Goal: Find specific page/section: Find specific page/section

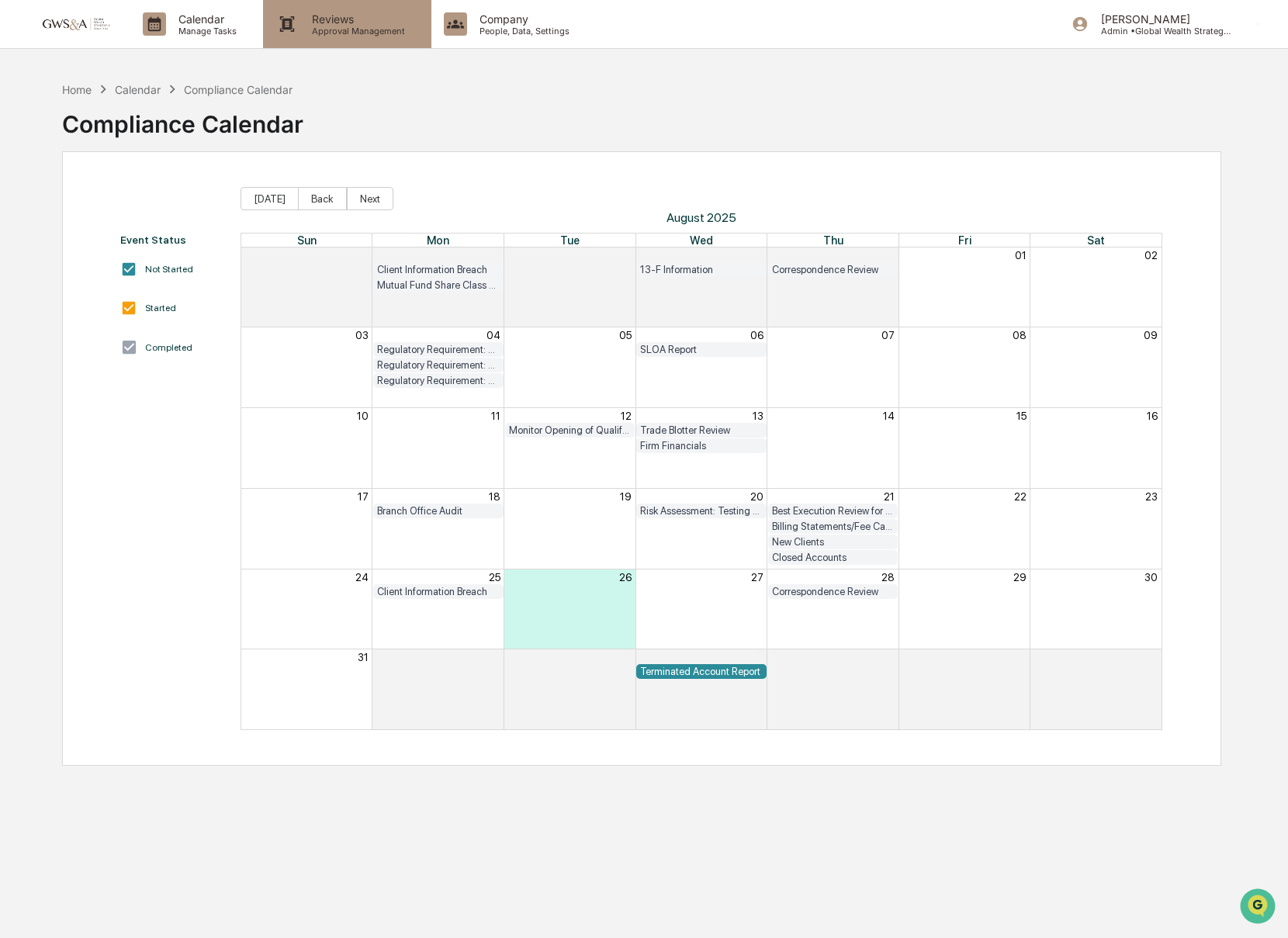
click at [351, 28] on p "Approval Management" at bounding box center [357, 30] width 113 height 11
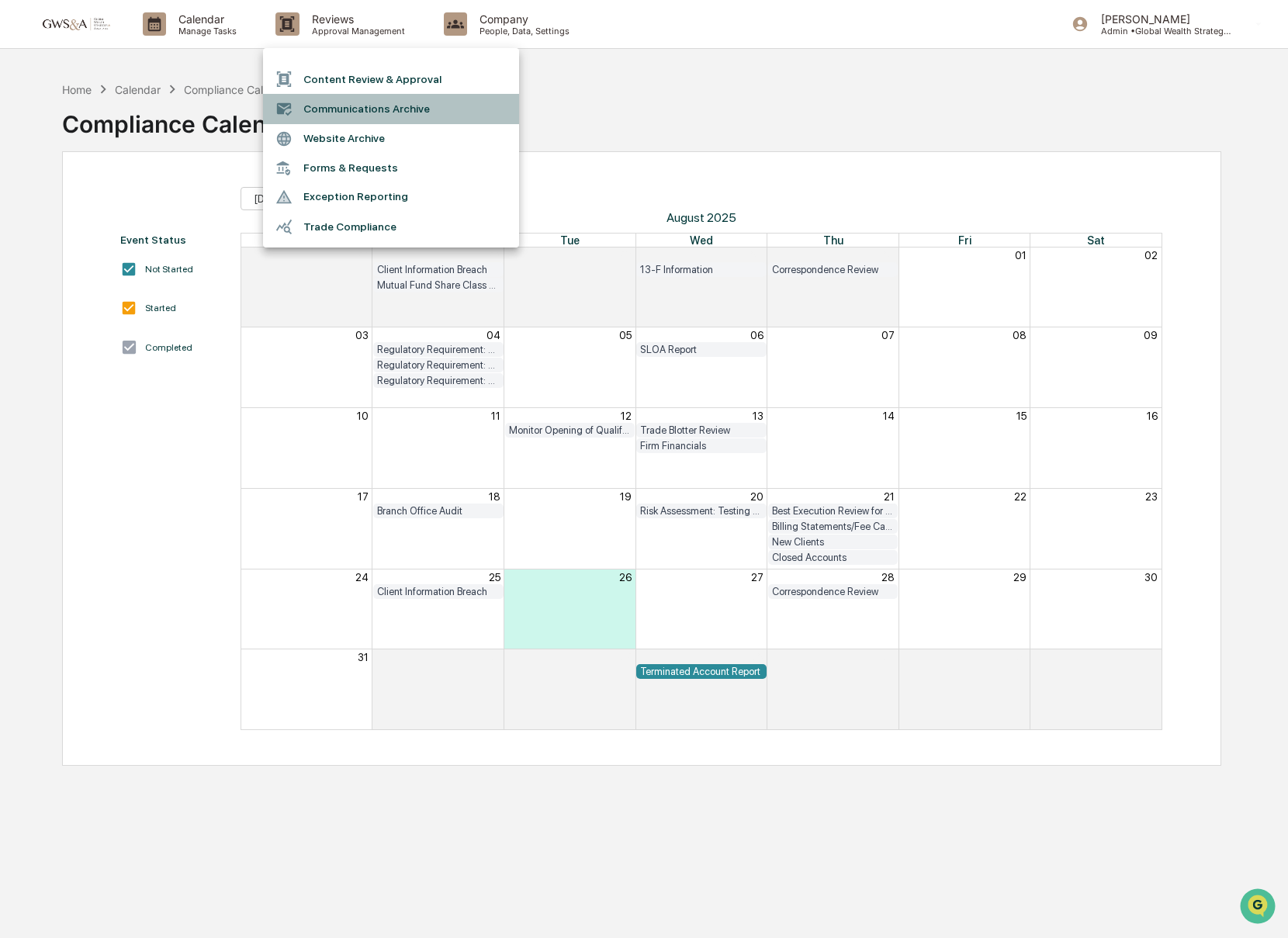
click at [349, 102] on li "Communications Archive" at bounding box center [391, 108] width 256 height 29
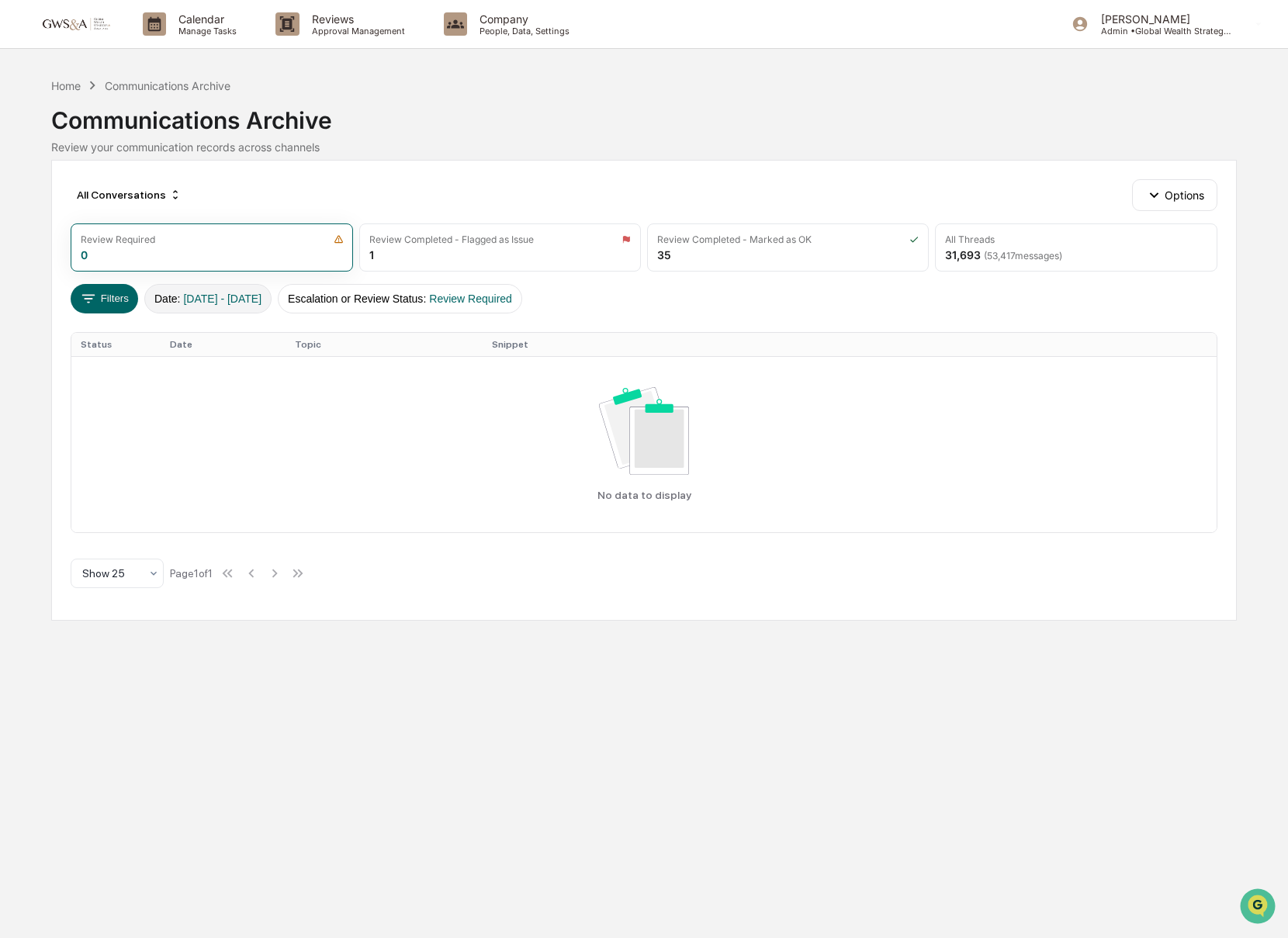
click at [201, 295] on span "[DATE] - [DATE]" at bounding box center [222, 298] width 78 height 13
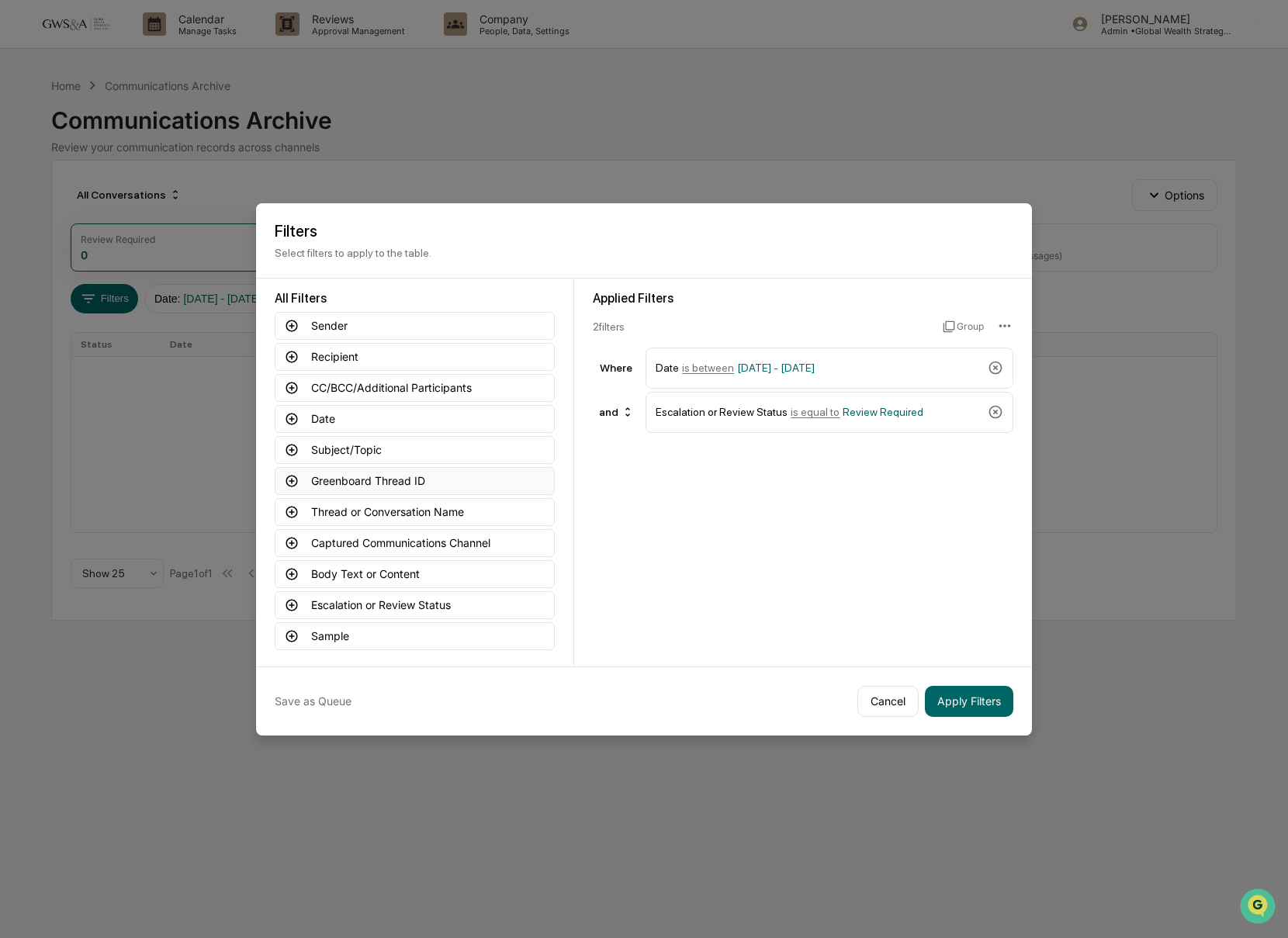
click at [286, 485] on icon at bounding box center [291, 481] width 14 height 14
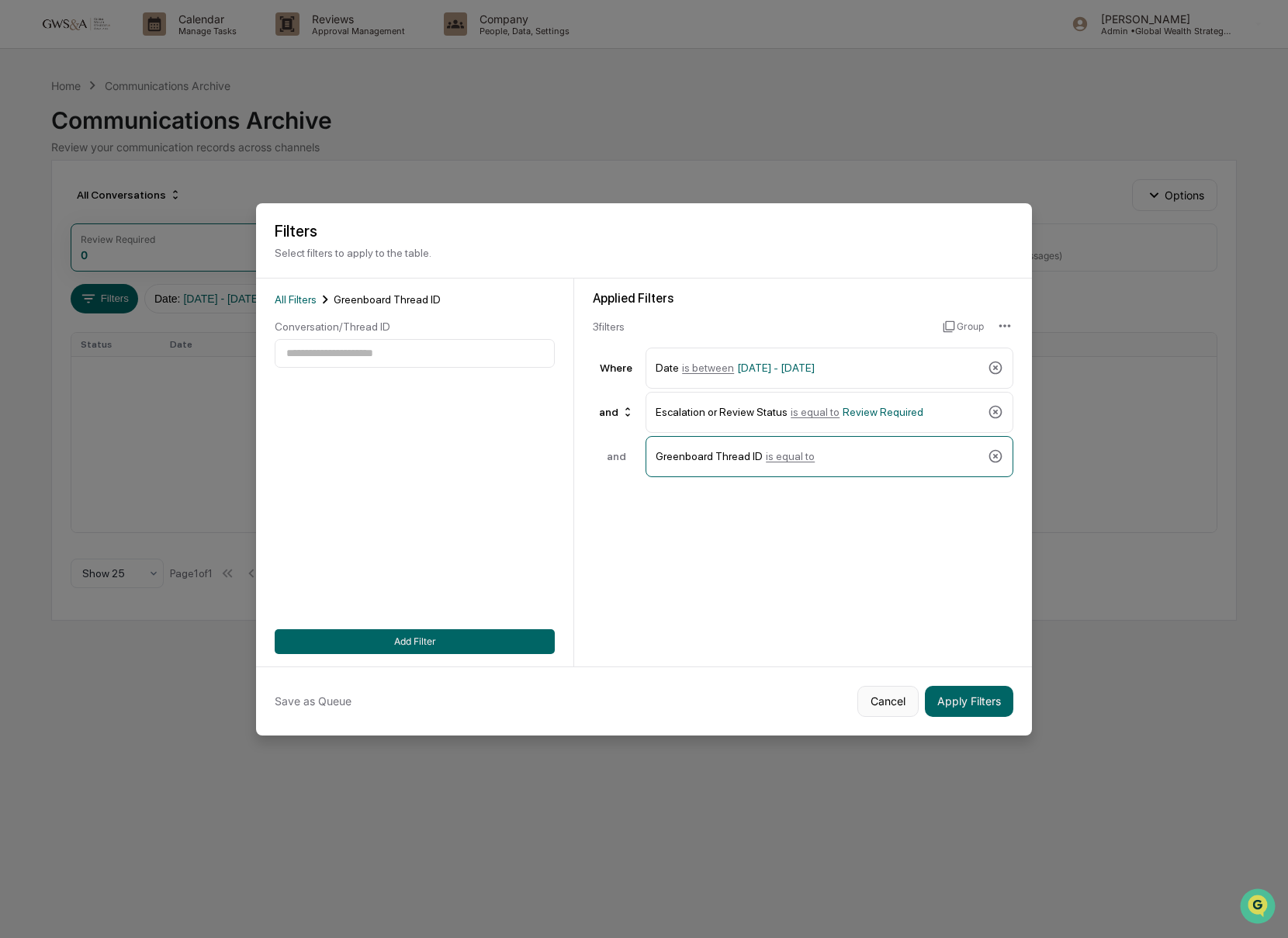
click at [882, 700] on button "Cancel" at bounding box center [888, 702] width 62 height 31
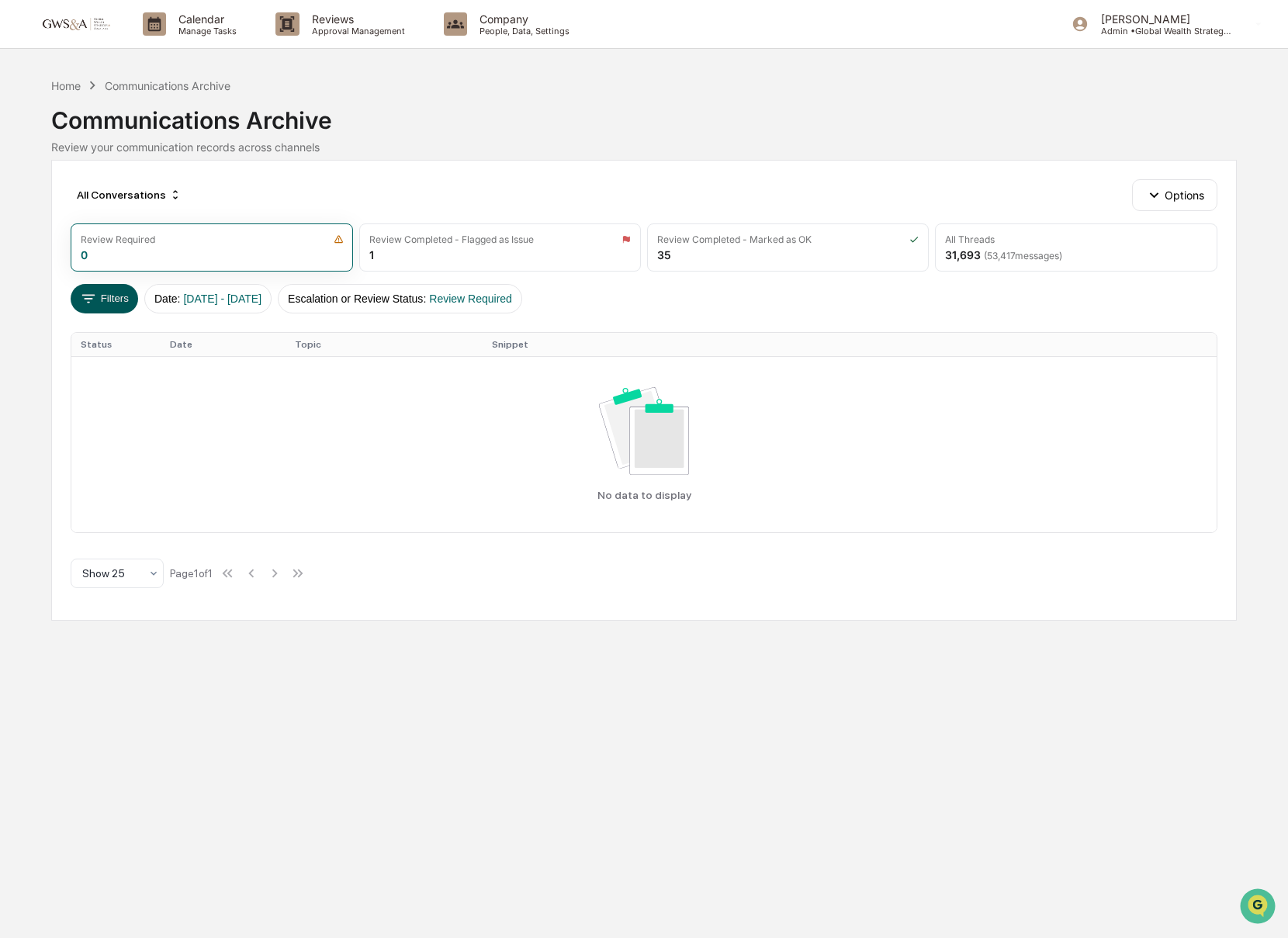
click at [111, 300] on button "Filters" at bounding box center [104, 299] width 67 height 29
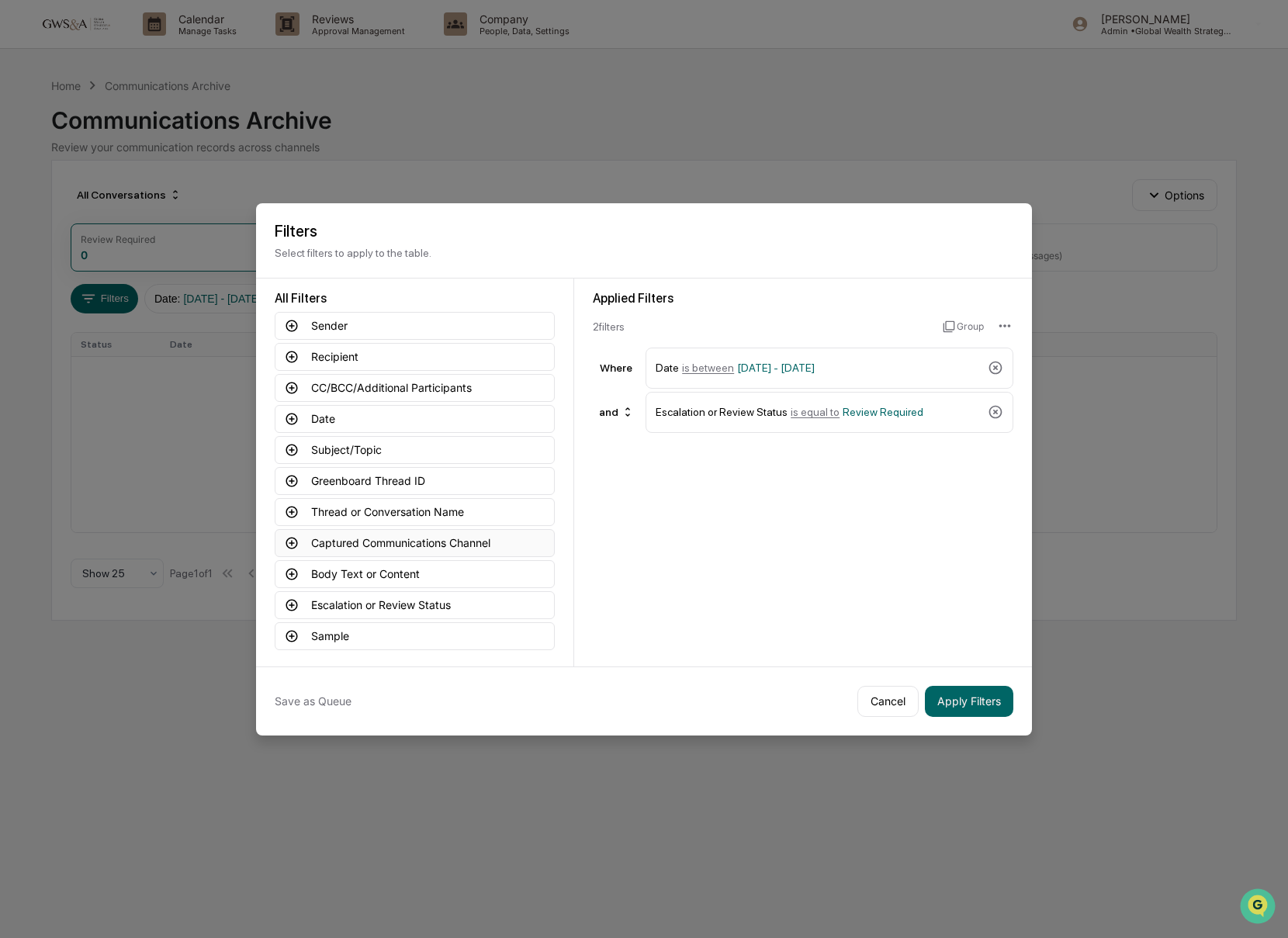
click at [292, 543] on icon at bounding box center [292, 543] width 12 height 12
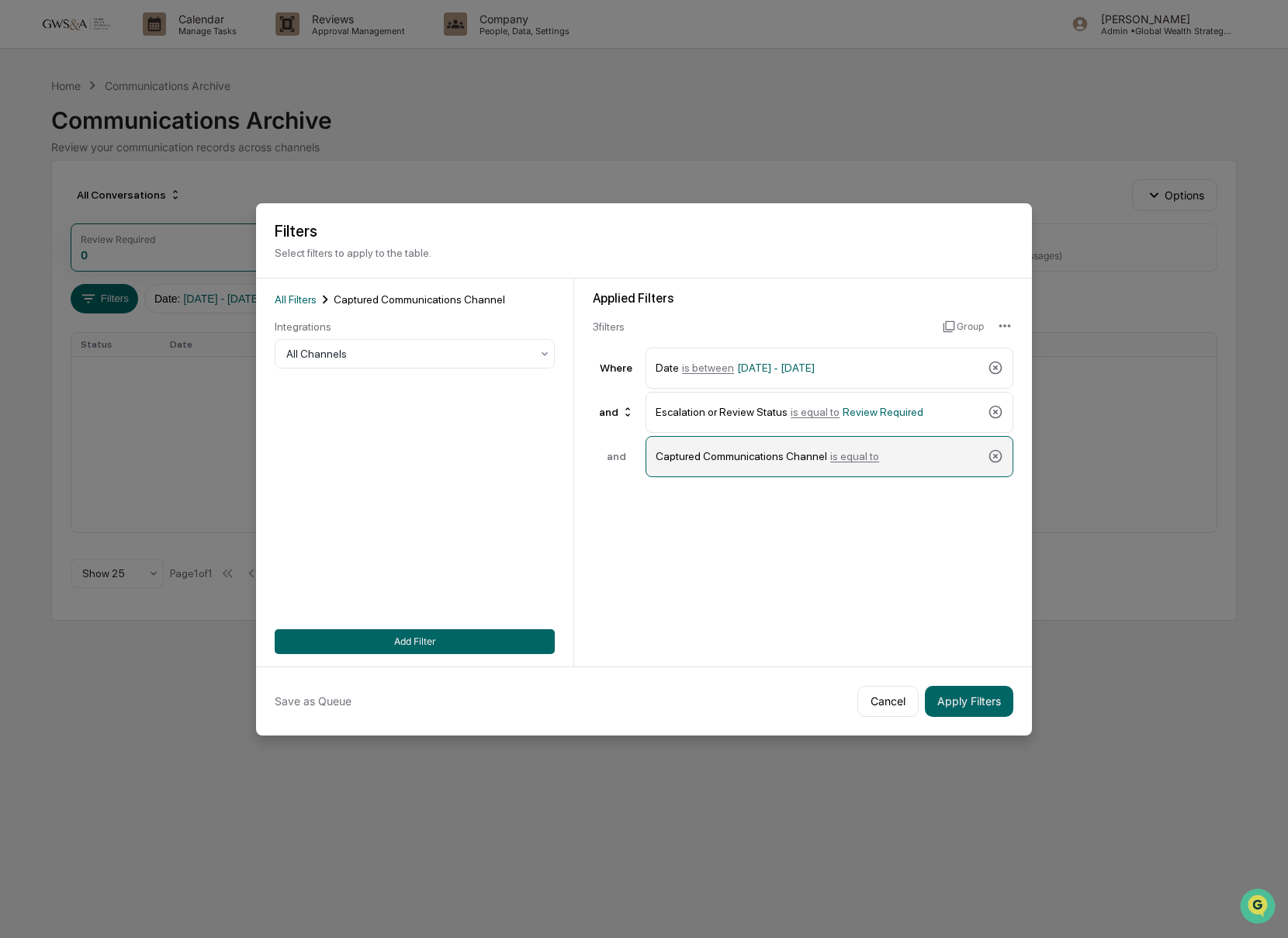
click at [864, 456] on span "is equal to" at bounding box center [855, 456] width 49 height 13
click at [296, 348] on div at bounding box center [408, 354] width 244 height 16
click at [994, 704] on button "Apply Filters" at bounding box center [969, 702] width 89 height 31
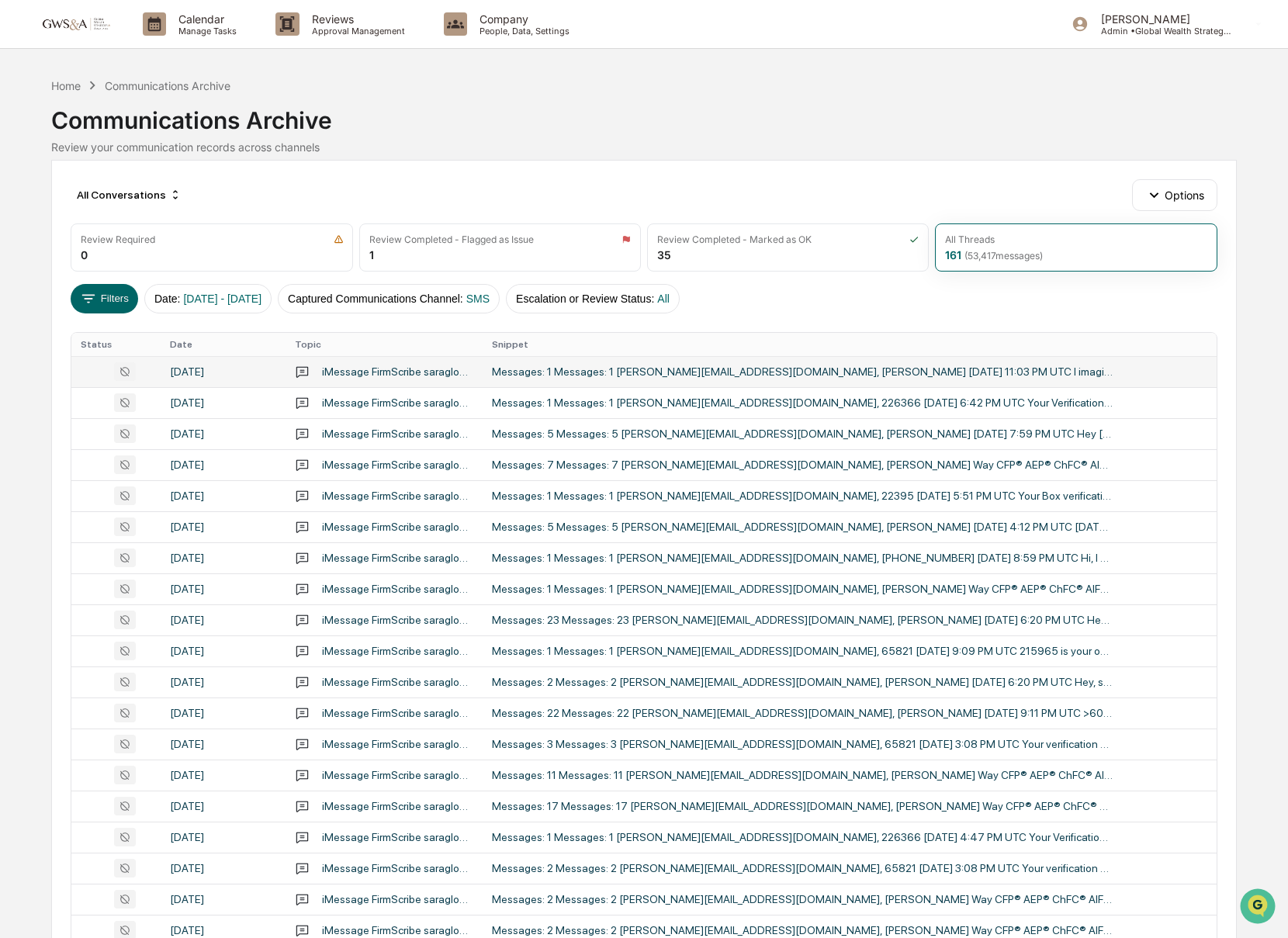
click at [873, 375] on div "Messages: 1 Messages: 1 [PERSON_NAME][EMAIL_ADDRESS][DOMAIN_NAME], [PERSON_NAME…" at bounding box center [801, 371] width 621 height 13
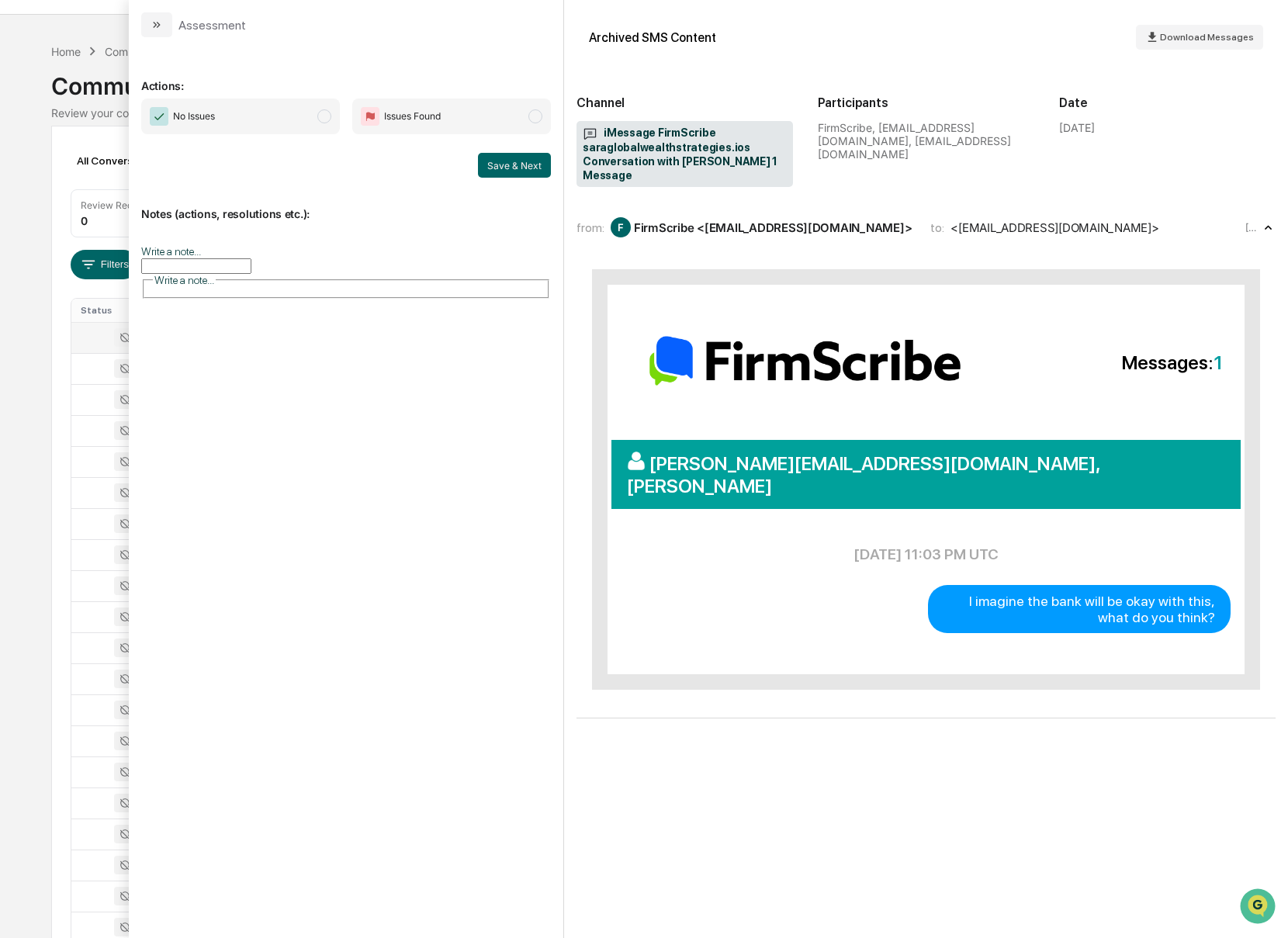
scroll to position [37, 0]
click at [149, 20] on button "modal" at bounding box center [157, 24] width 31 height 24
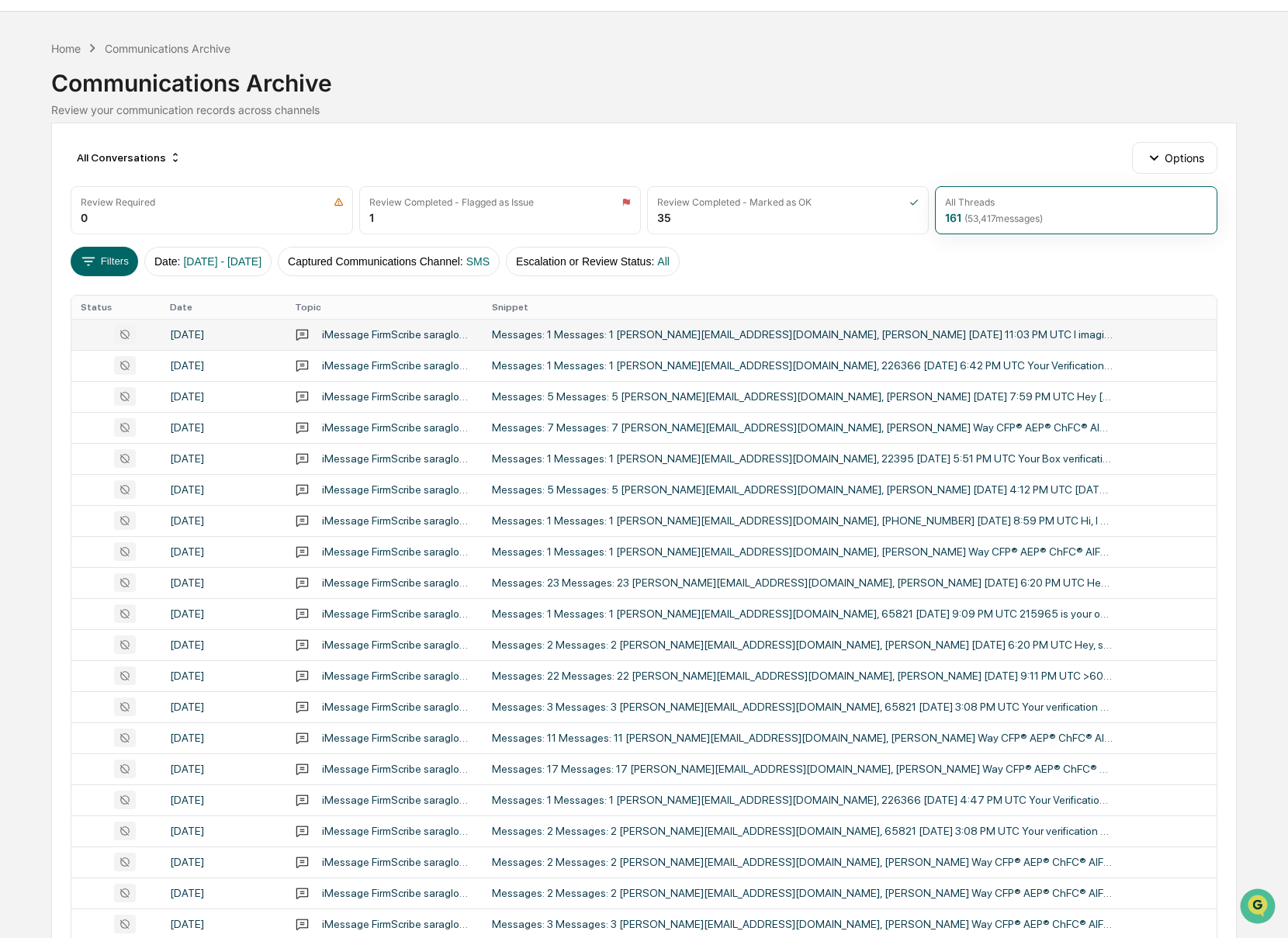
scroll to position [42, 0]
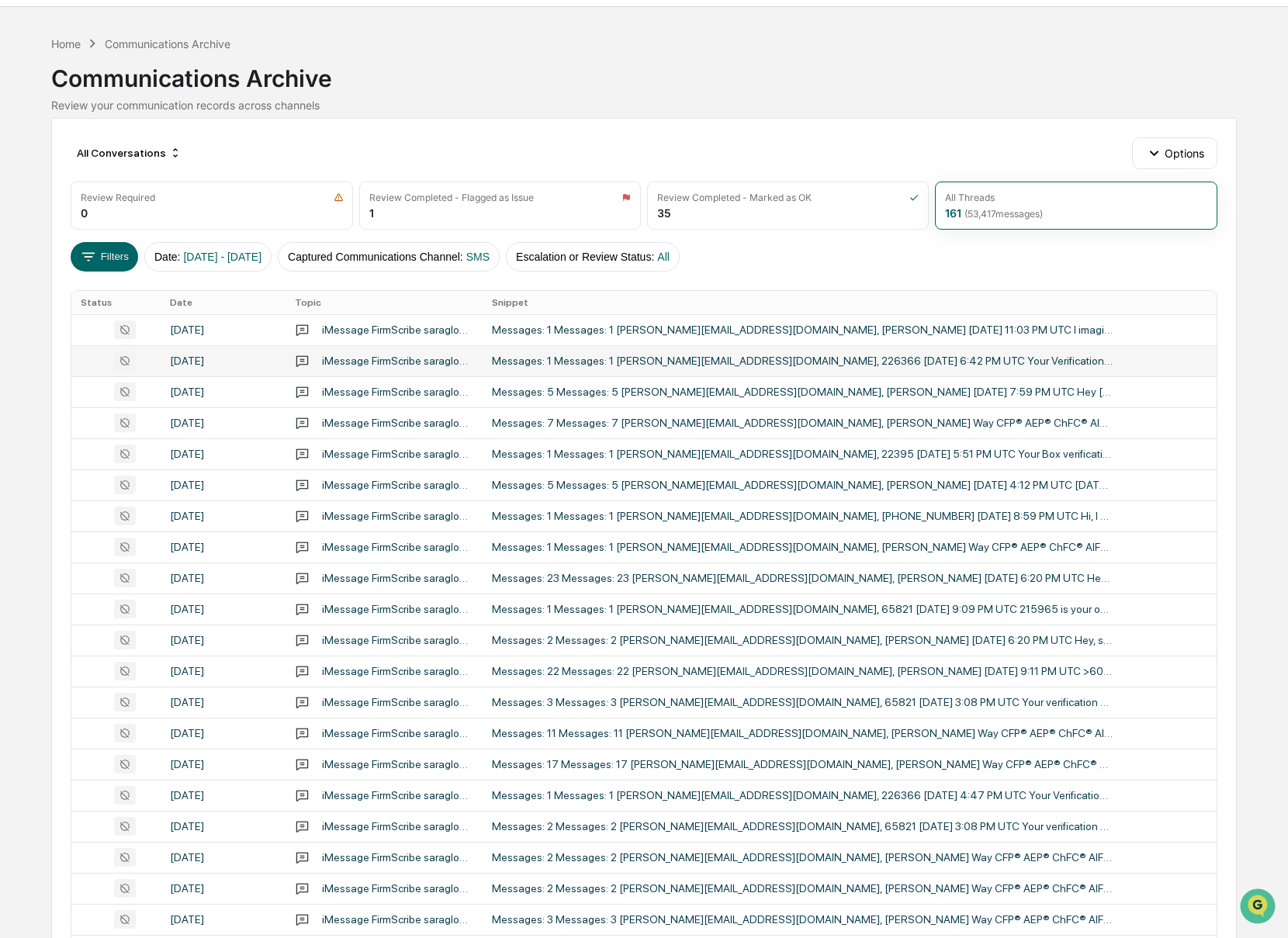
click at [790, 361] on div "Messages: 1 Messages: 1 [PERSON_NAME][EMAIL_ADDRESS][DOMAIN_NAME], 226366 [DATE…" at bounding box center [801, 361] width 621 height 13
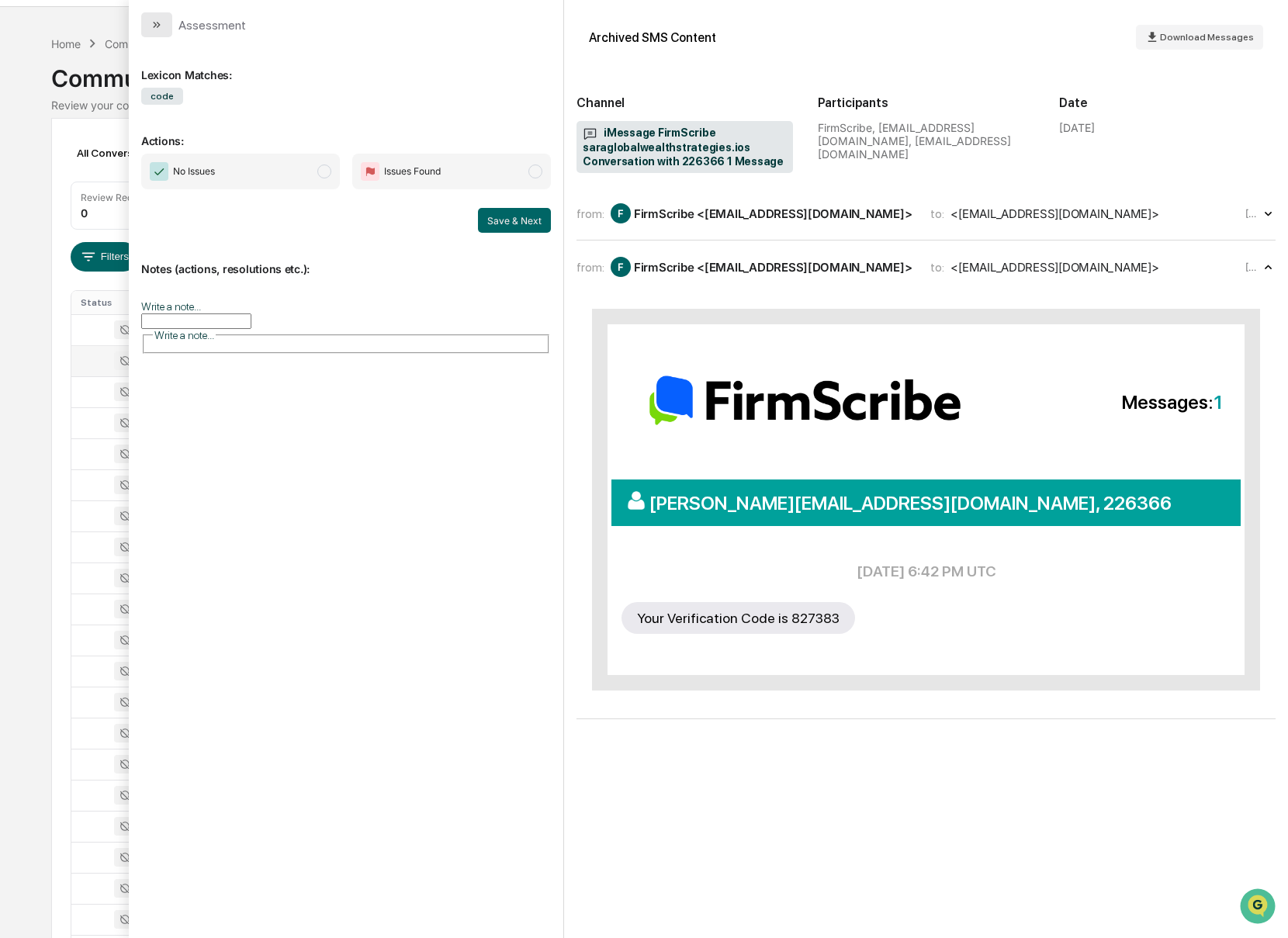
click at [147, 22] on button "modal" at bounding box center [157, 24] width 31 height 24
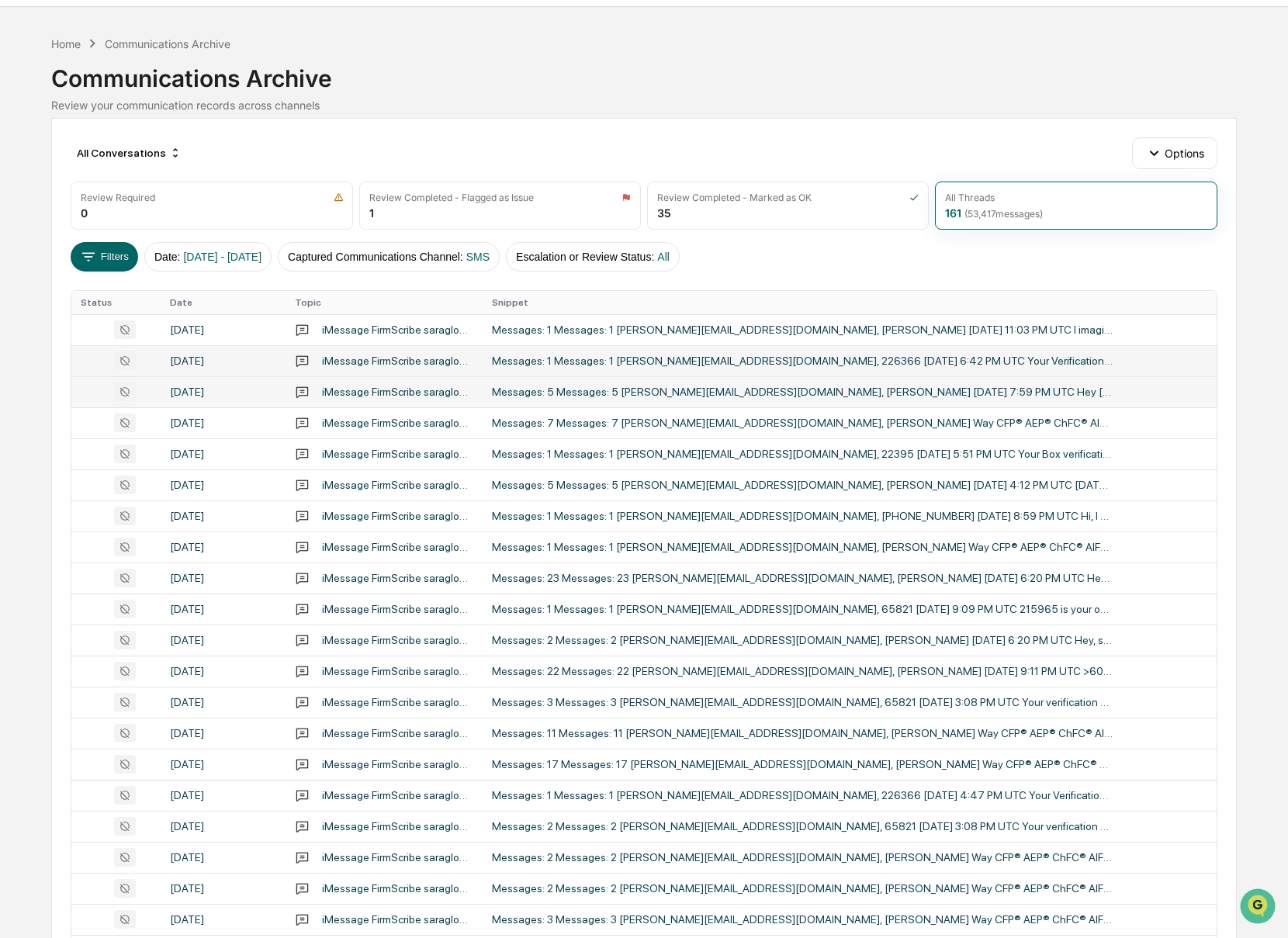
click at [836, 394] on div "Messages: 5 Messages: 5 [PERSON_NAME][EMAIL_ADDRESS][DOMAIN_NAME], [PERSON_NAME…" at bounding box center [801, 392] width 621 height 13
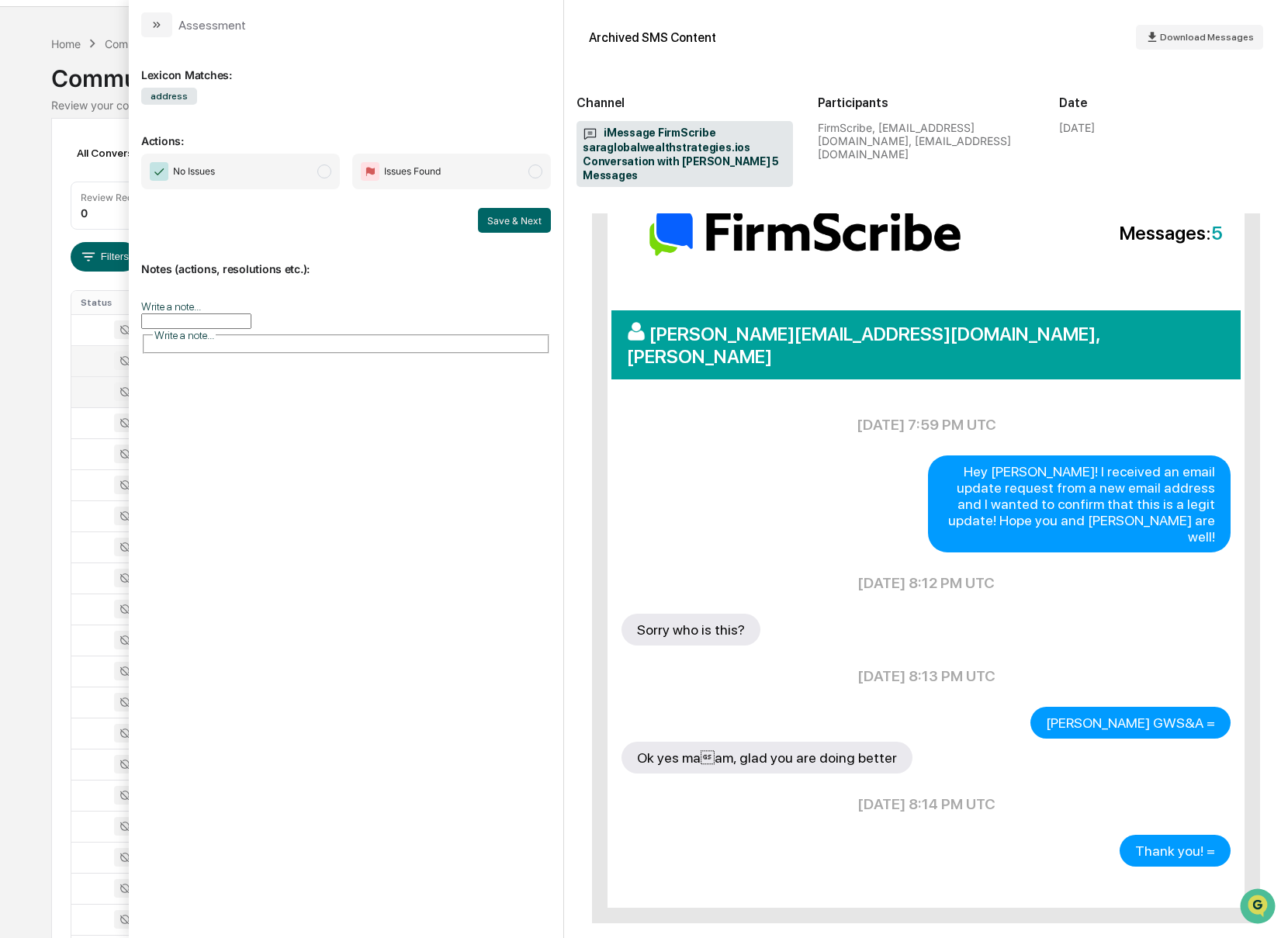
scroll to position [133, 0]
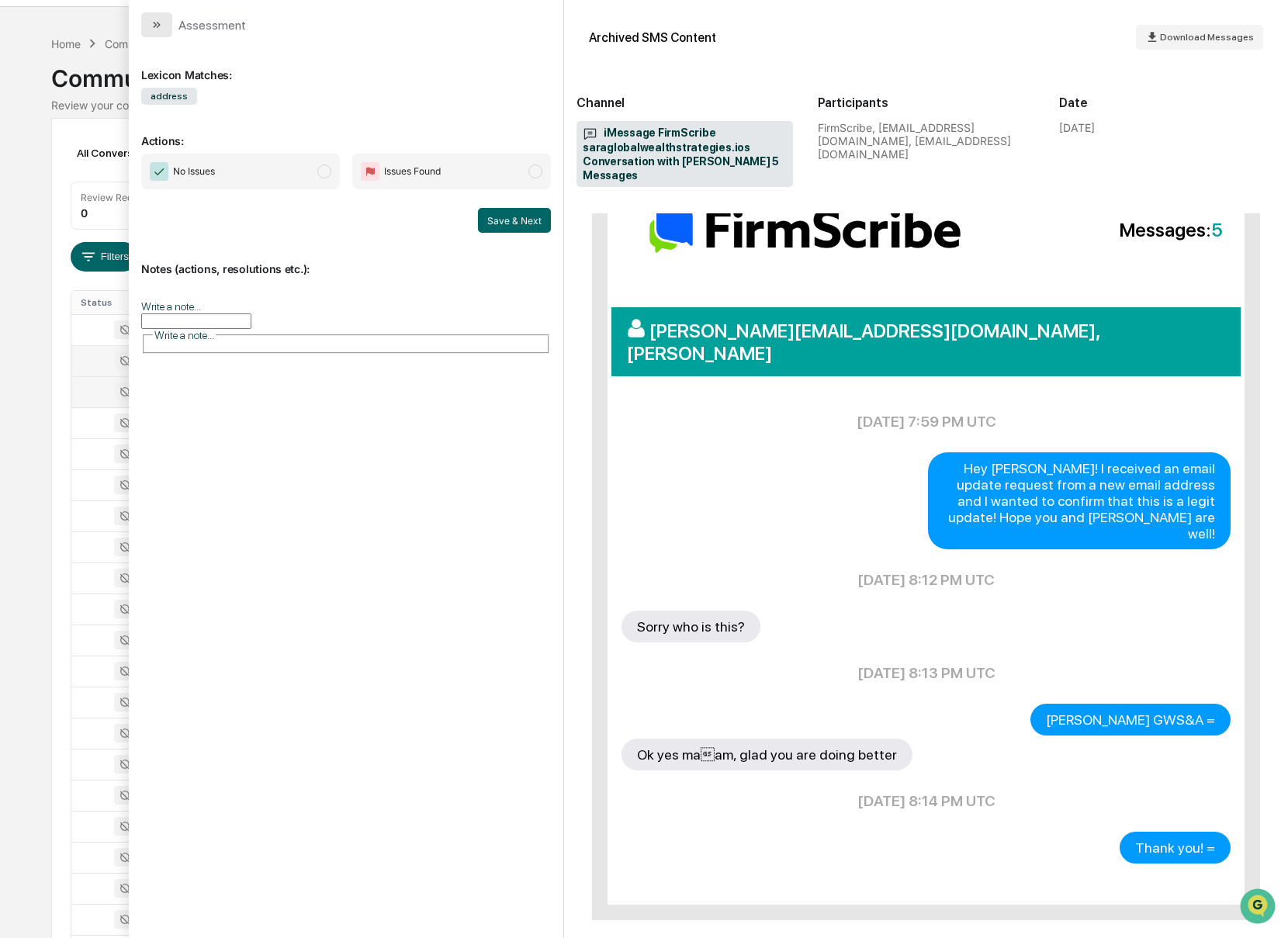
click at [149, 28] on button "modal" at bounding box center [157, 24] width 31 height 24
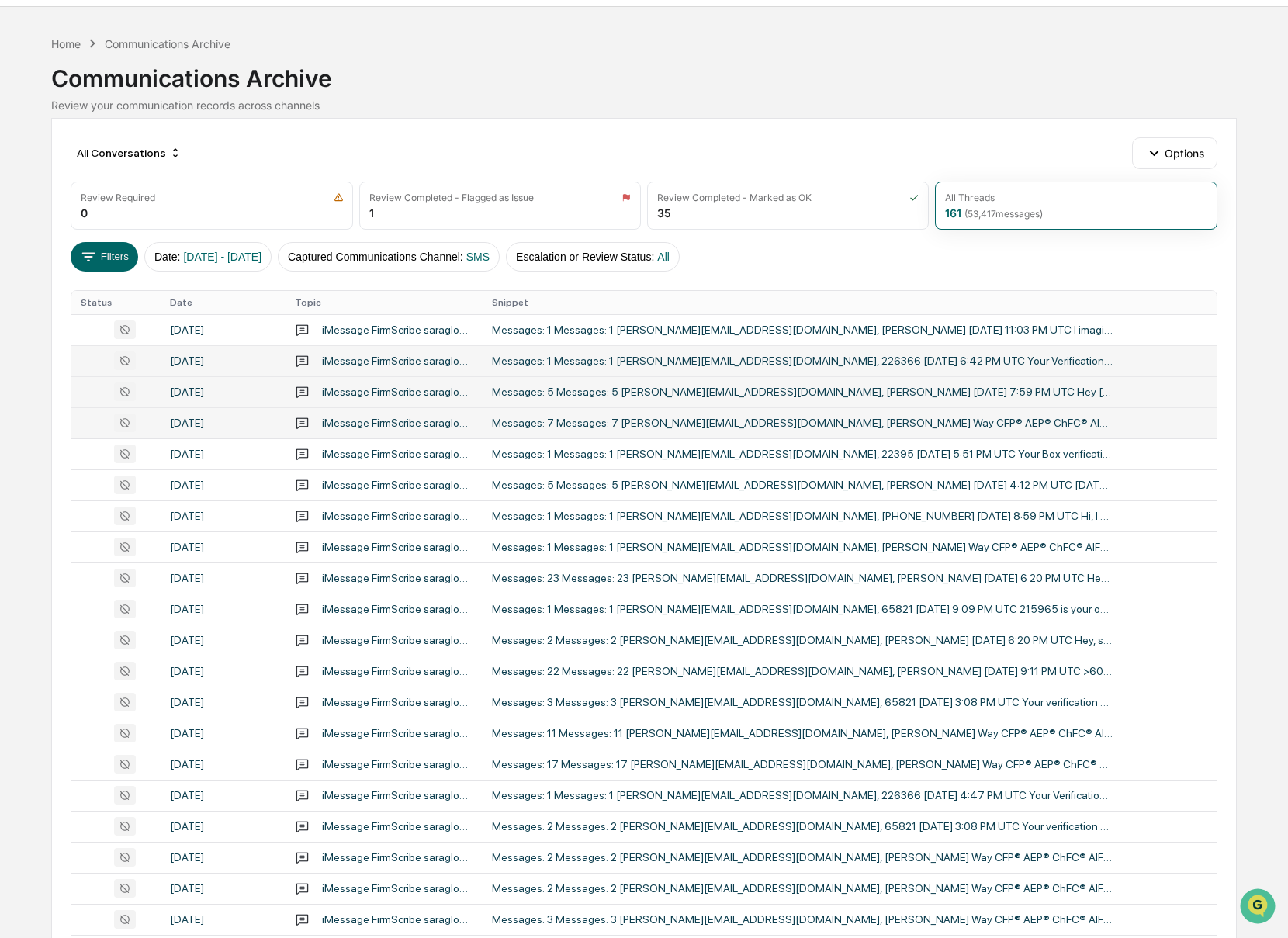
click at [815, 432] on td "Messages: 7 Messages: 7 [PERSON_NAME][EMAIL_ADDRESS][DOMAIN_NAME], [PERSON_NAME…" at bounding box center [849, 423] width 734 height 31
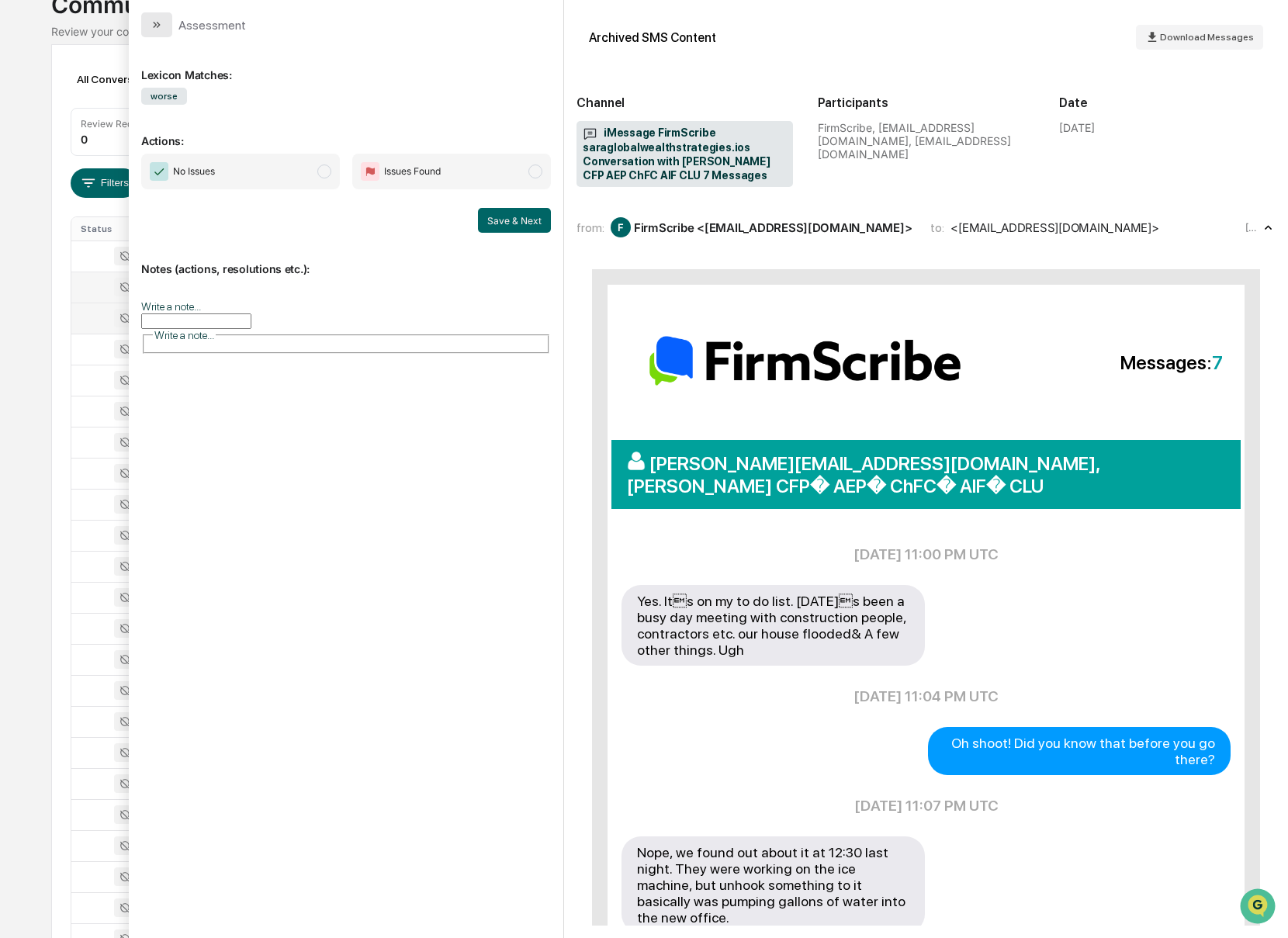
click at [154, 21] on icon "modal" at bounding box center [156, 24] width 13 height 13
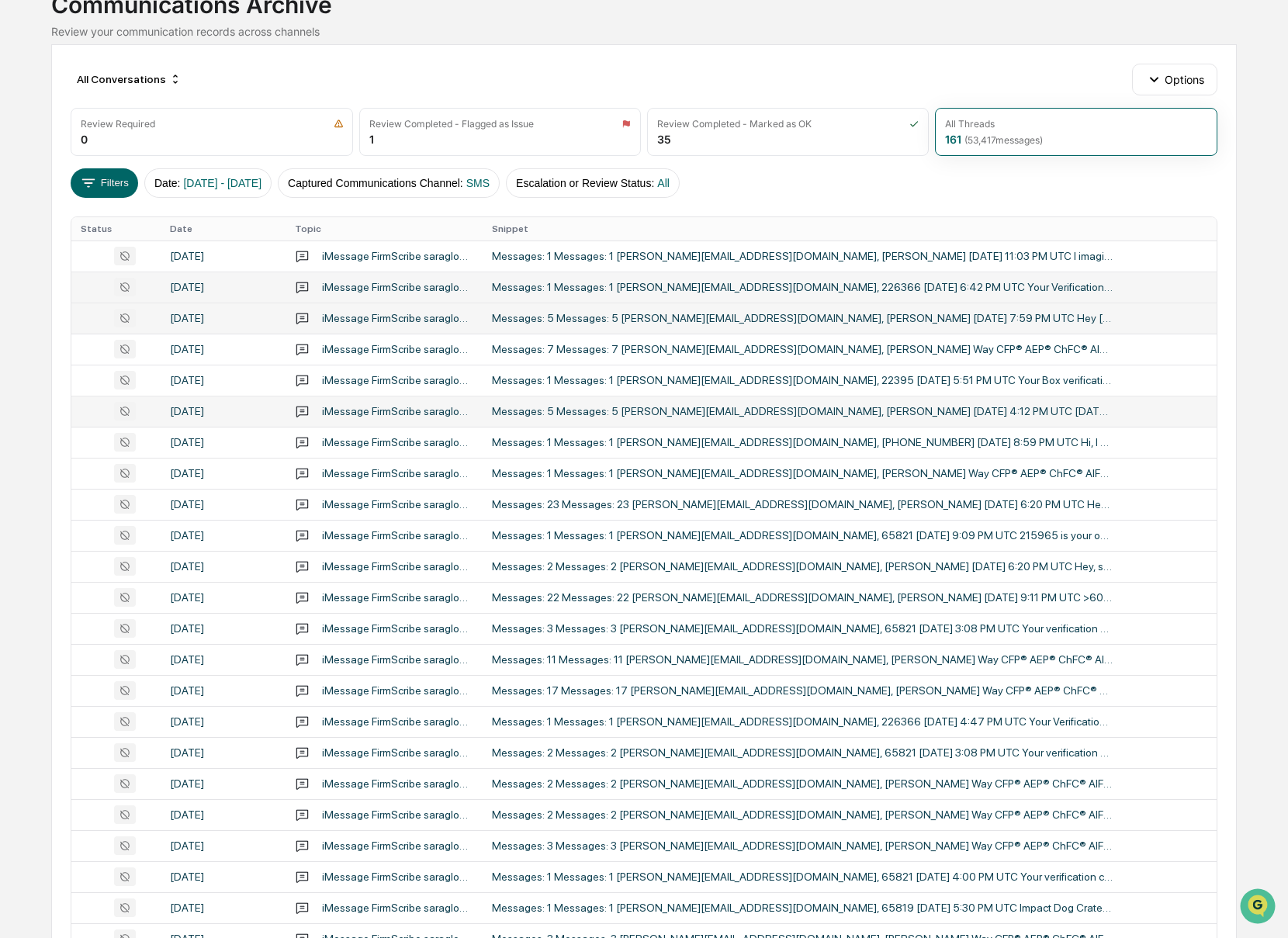
click at [873, 412] on div "Messages: 5 Messages: 5 [PERSON_NAME][EMAIL_ADDRESS][DOMAIN_NAME], [PERSON_NAME…" at bounding box center [801, 411] width 621 height 13
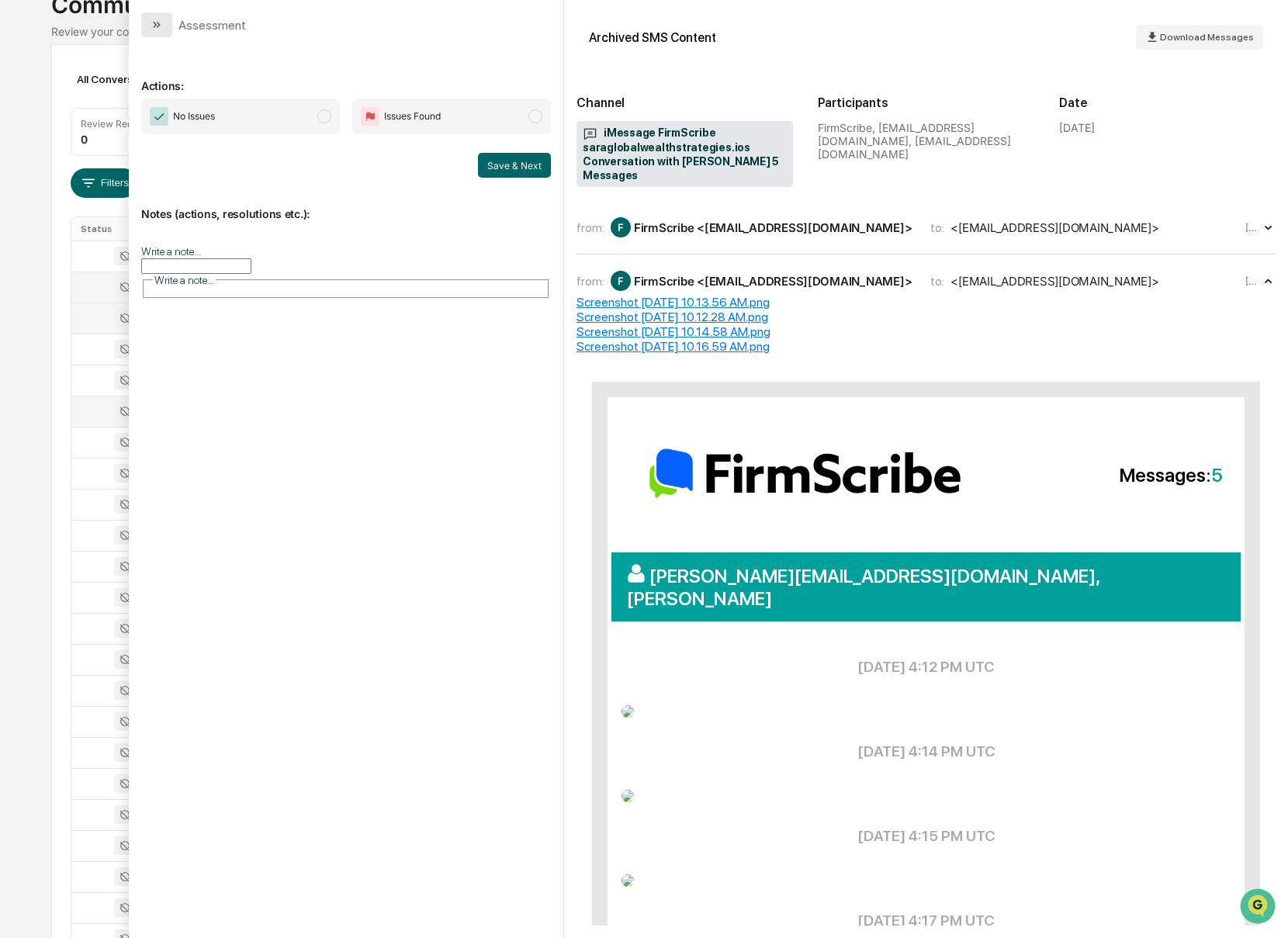
click at [157, 22] on icon "modal" at bounding box center [158, 24] width 4 height 6
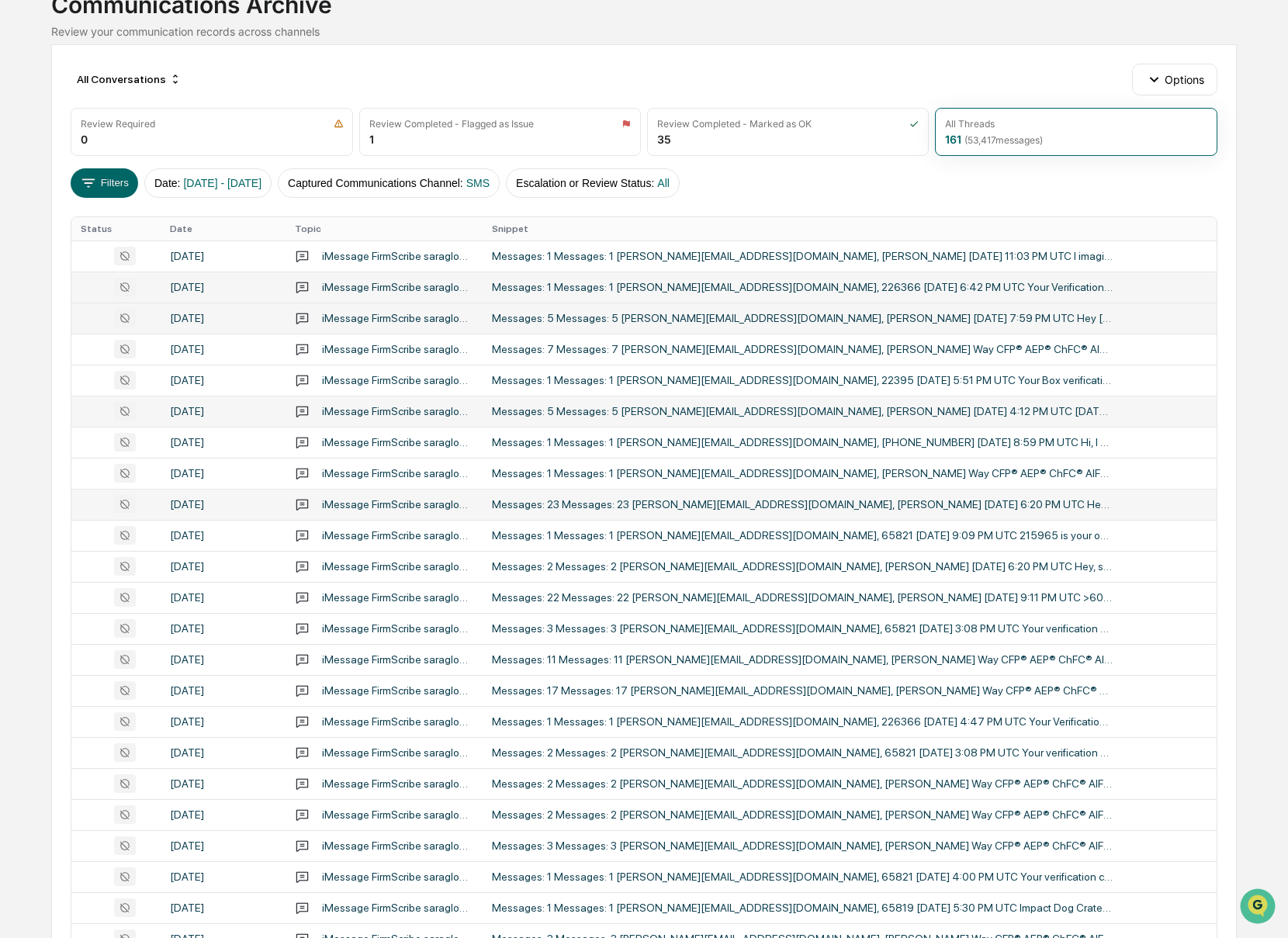
click at [1005, 511] on div "Messages: 23 Messages: 23 [PERSON_NAME][EMAIL_ADDRESS][DOMAIN_NAME], [PERSON_NA…" at bounding box center [801, 504] width 621 height 13
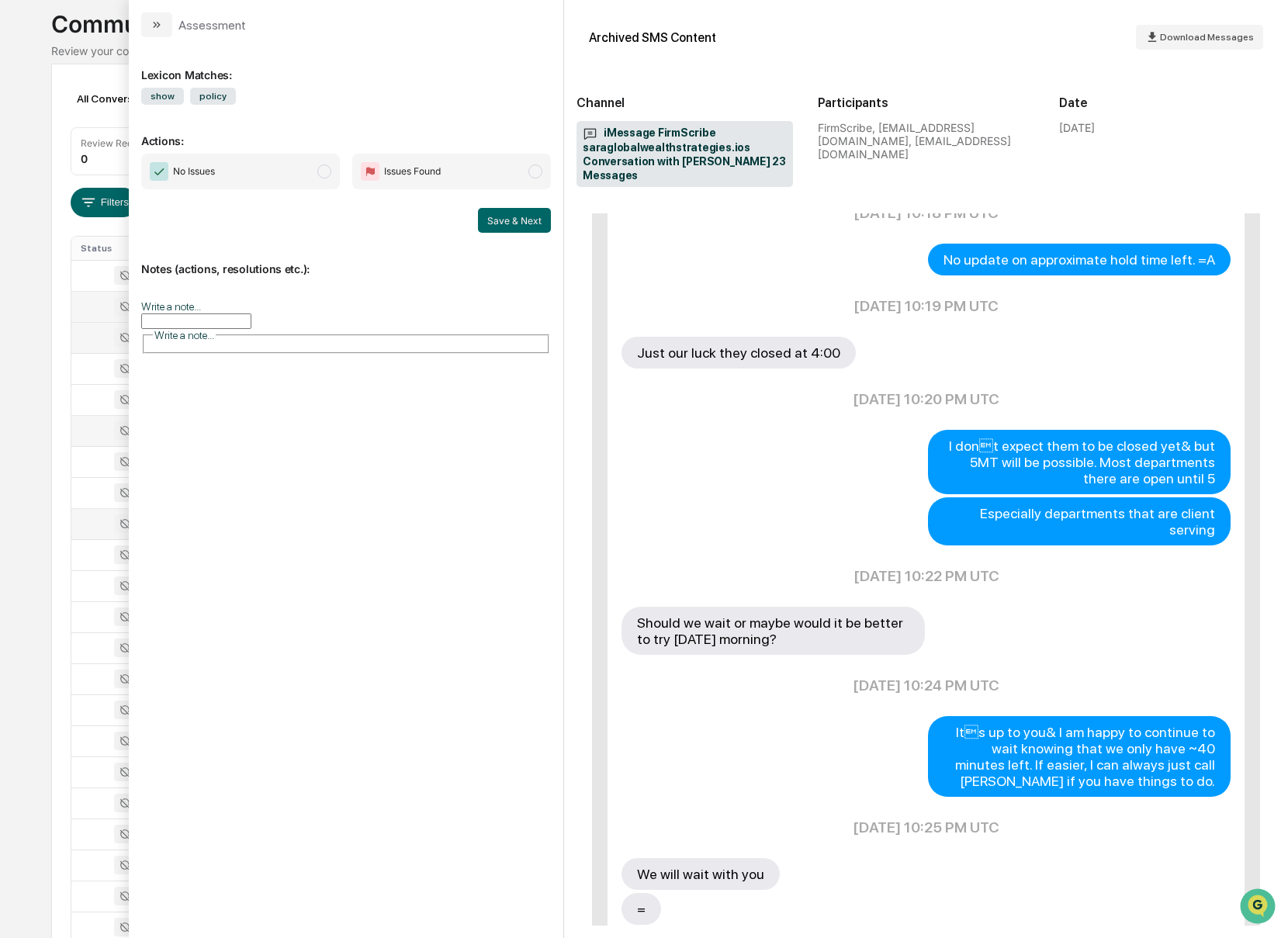
scroll to position [649, 0]
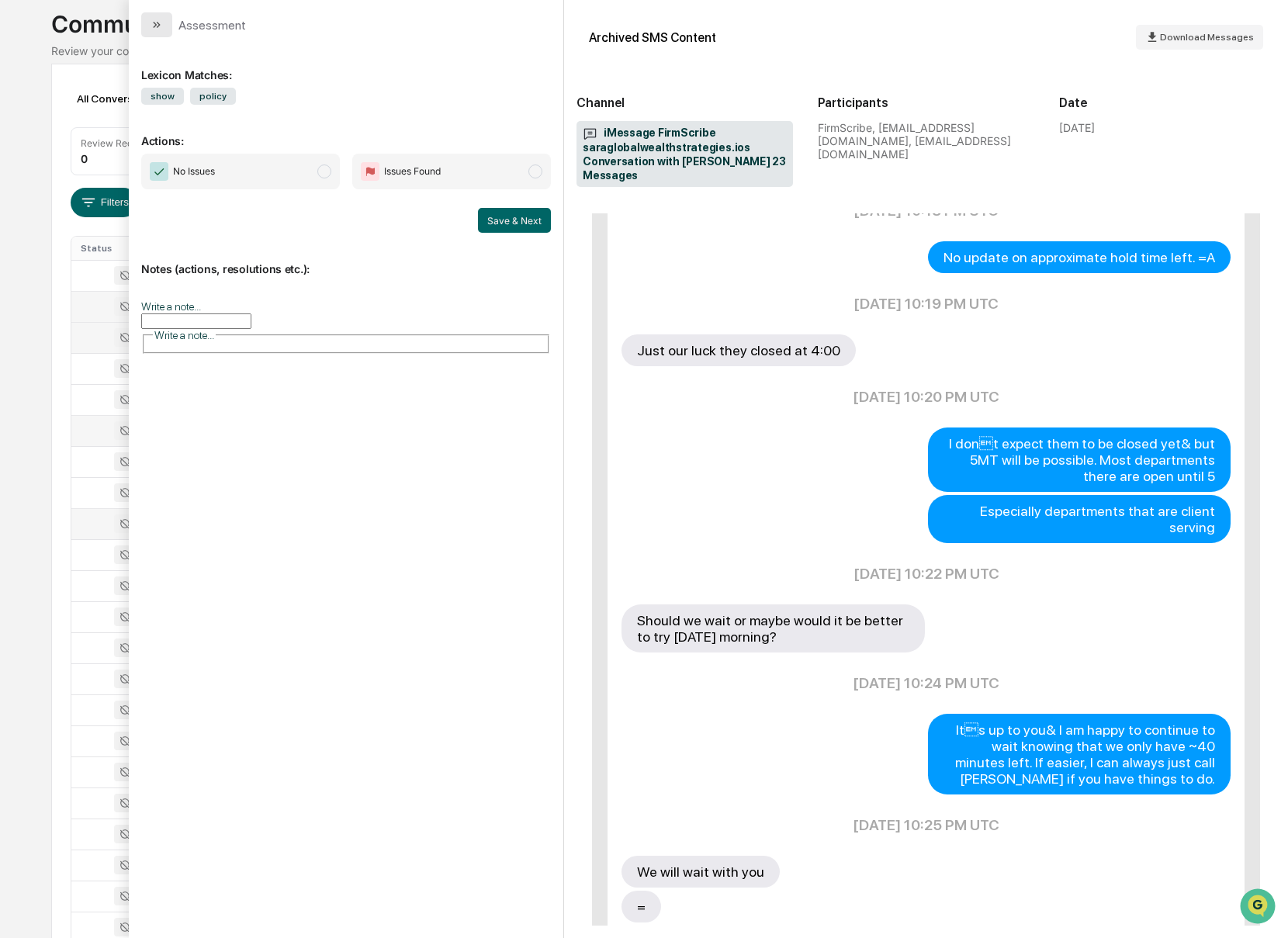
click at [164, 21] on button "modal" at bounding box center [157, 24] width 31 height 24
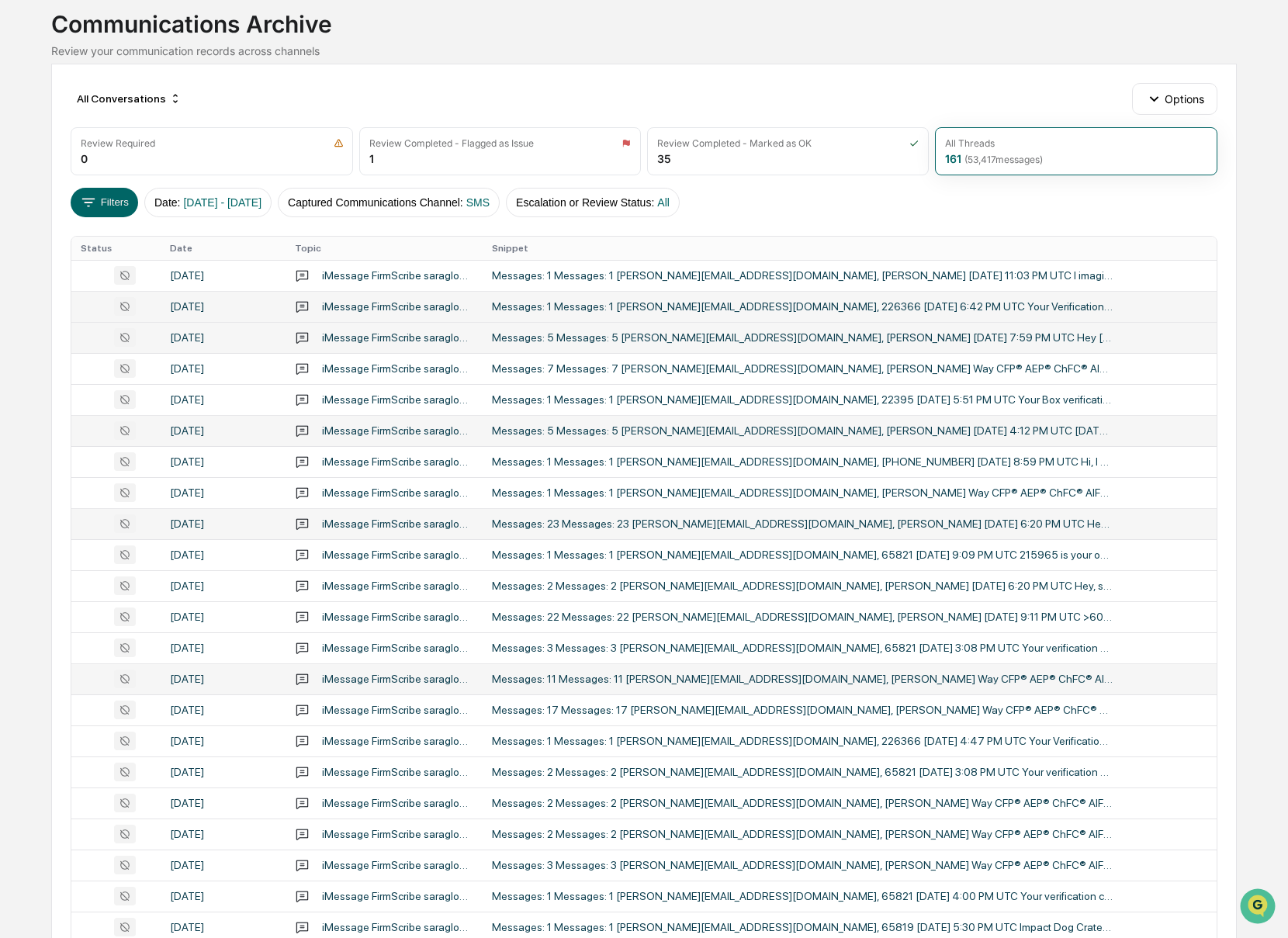
click at [817, 674] on div "Messages: 11 Messages: 11 [PERSON_NAME][EMAIL_ADDRESS][DOMAIN_NAME], [PERSON_NA…" at bounding box center [801, 679] width 621 height 13
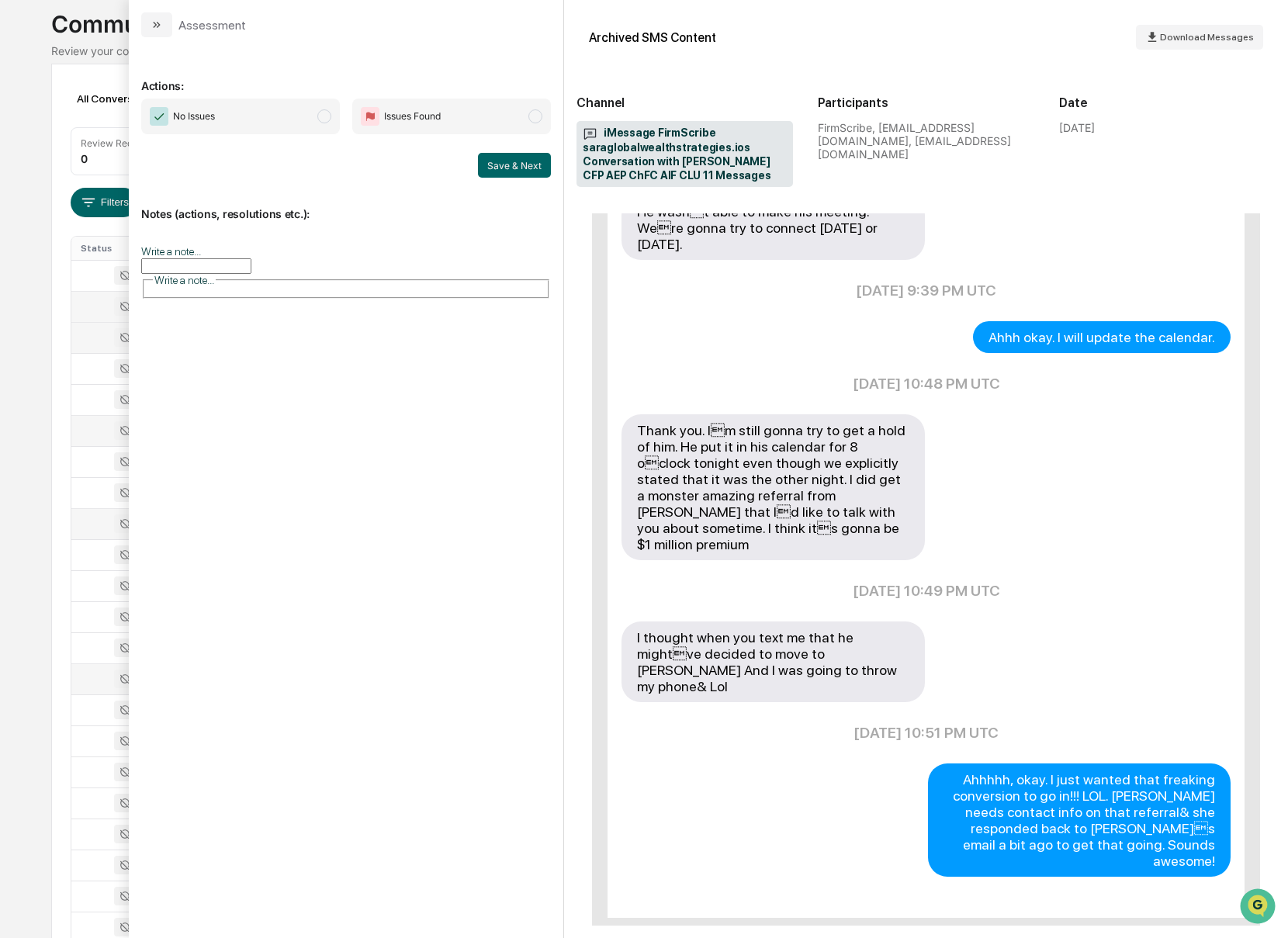
scroll to position [998, 0]
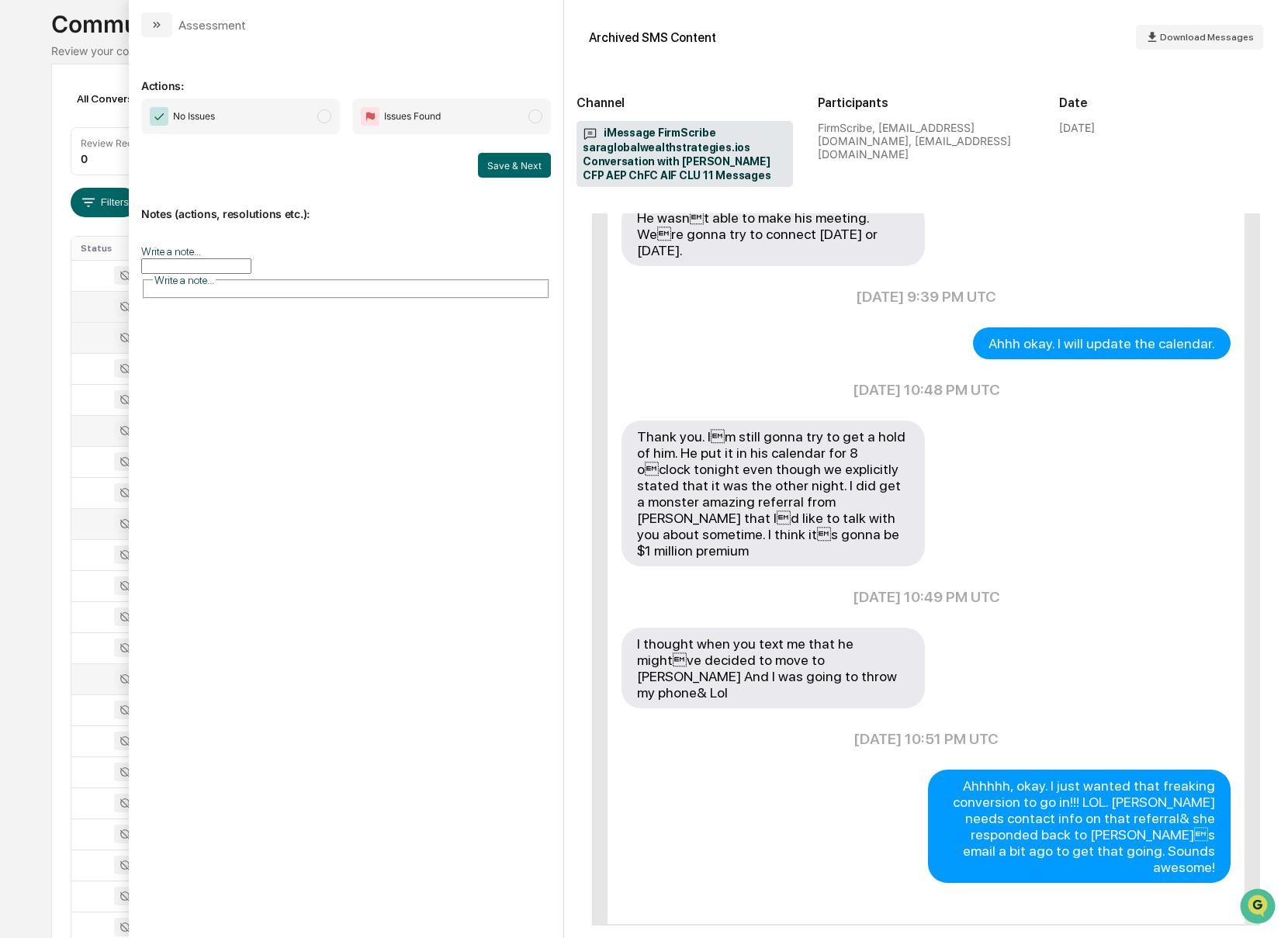
click at [42, 104] on div "Calendar Manage Tasks Reviews Approval Management Company People, Data, Setting…" at bounding box center [644, 514] width 1288 height 1220
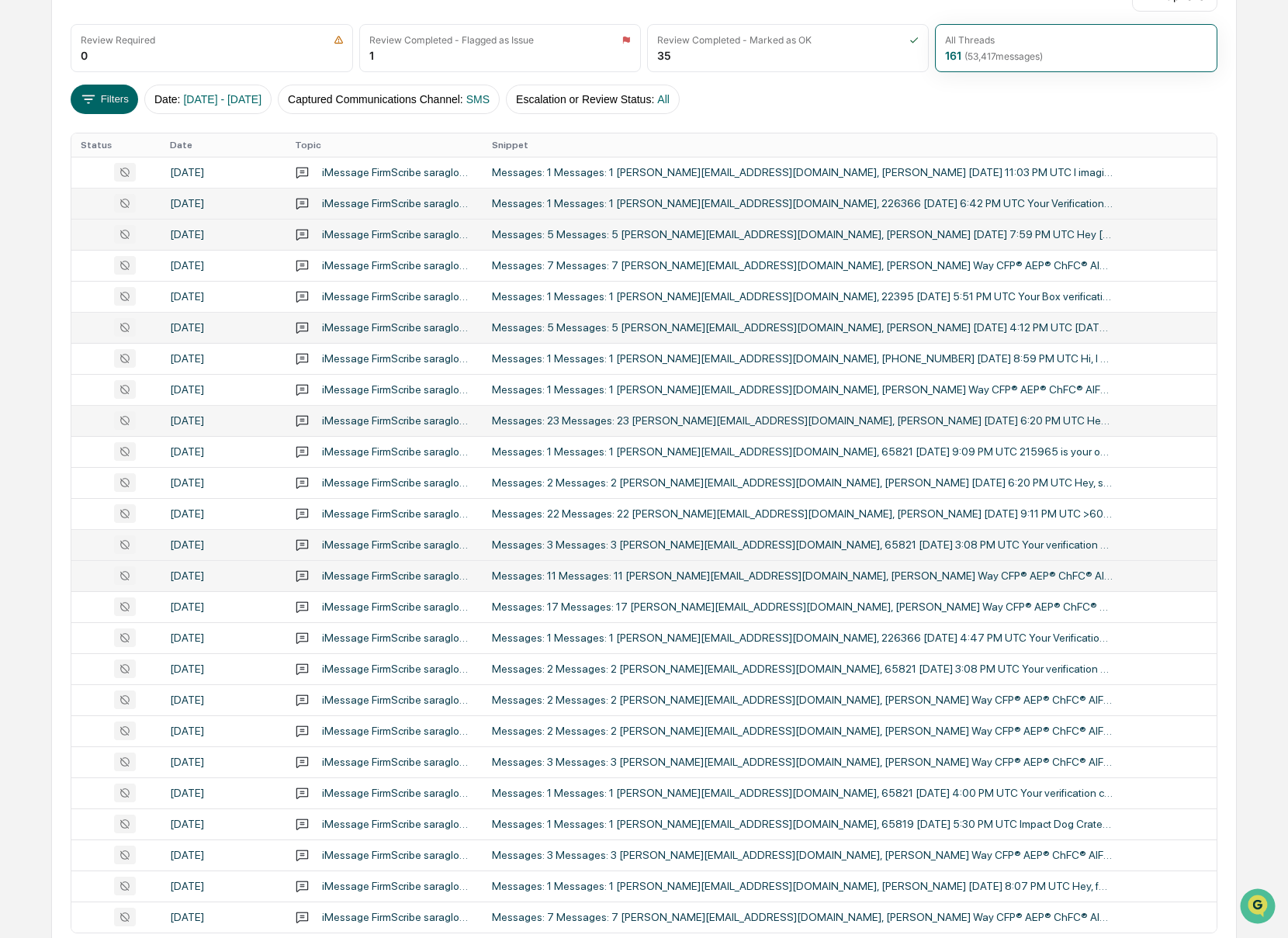
scroll to position [283, 0]
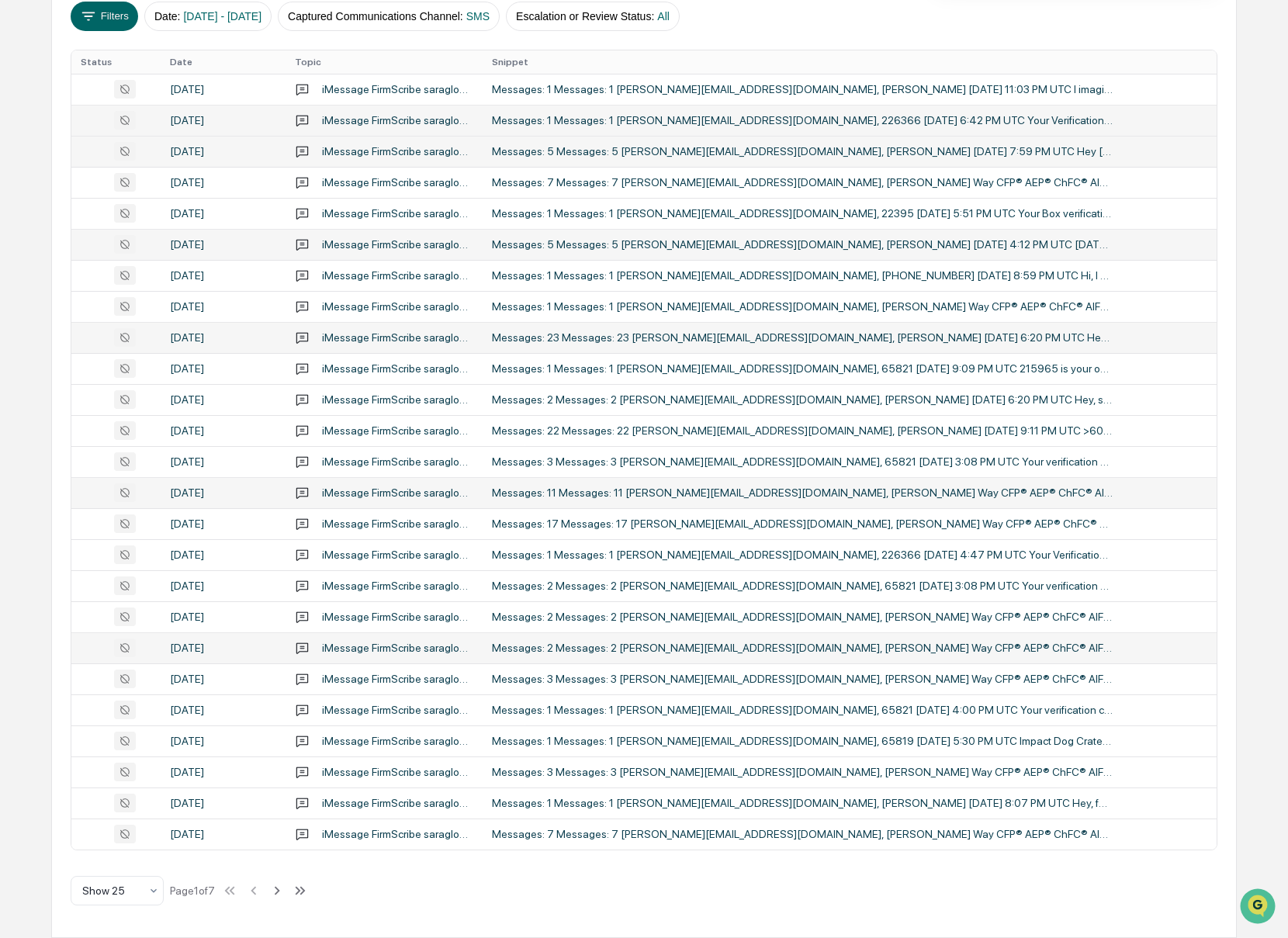
click at [928, 639] on td "Messages: 2 Messages: 2 [PERSON_NAME][EMAIL_ADDRESS][DOMAIN_NAME], [PERSON_NAME…" at bounding box center [849, 648] width 734 height 31
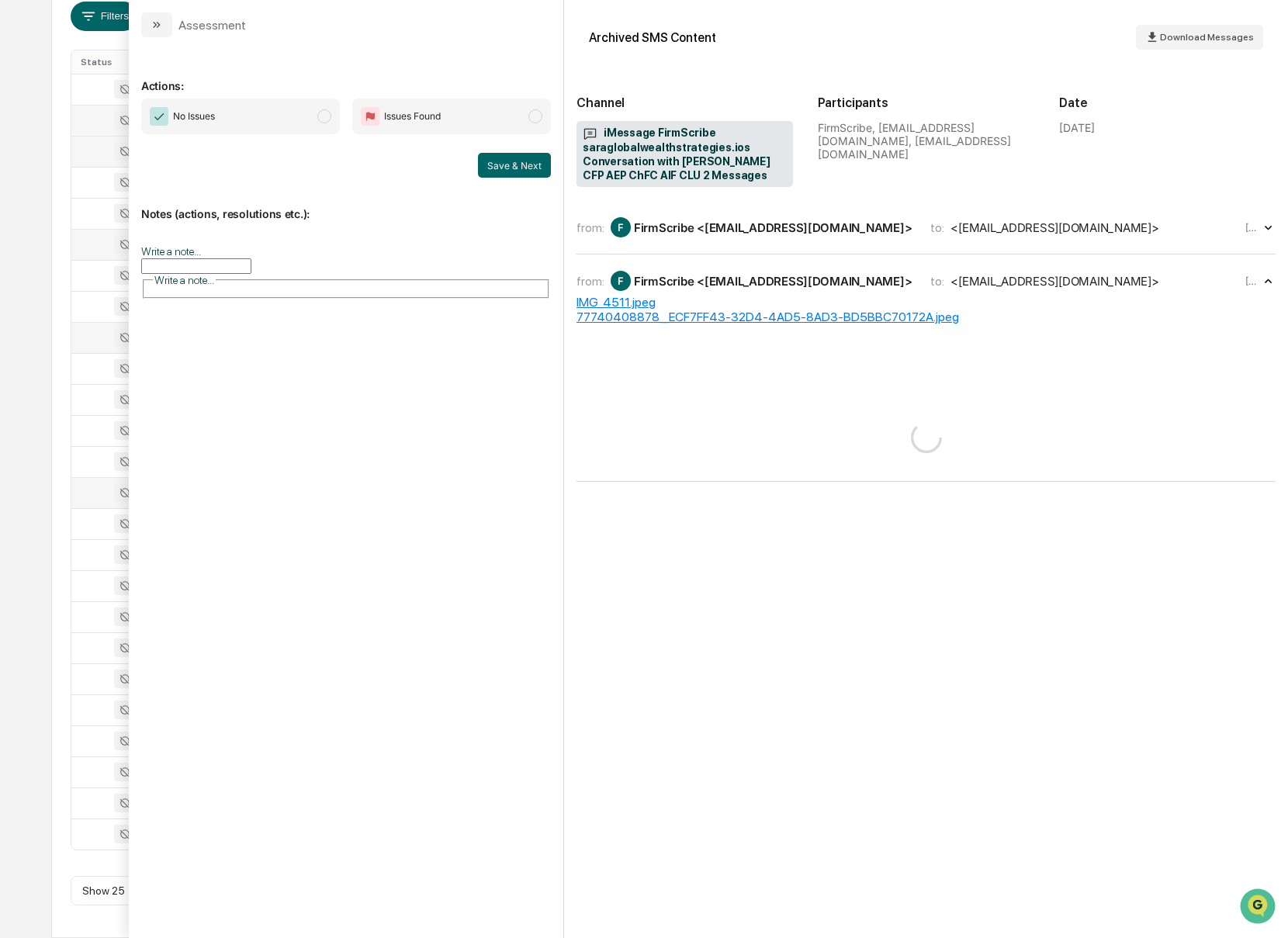
scroll to position [282, 0]
click at [159, 24] on icon "modal" at bounding box center [158, 24] width 4 height 6
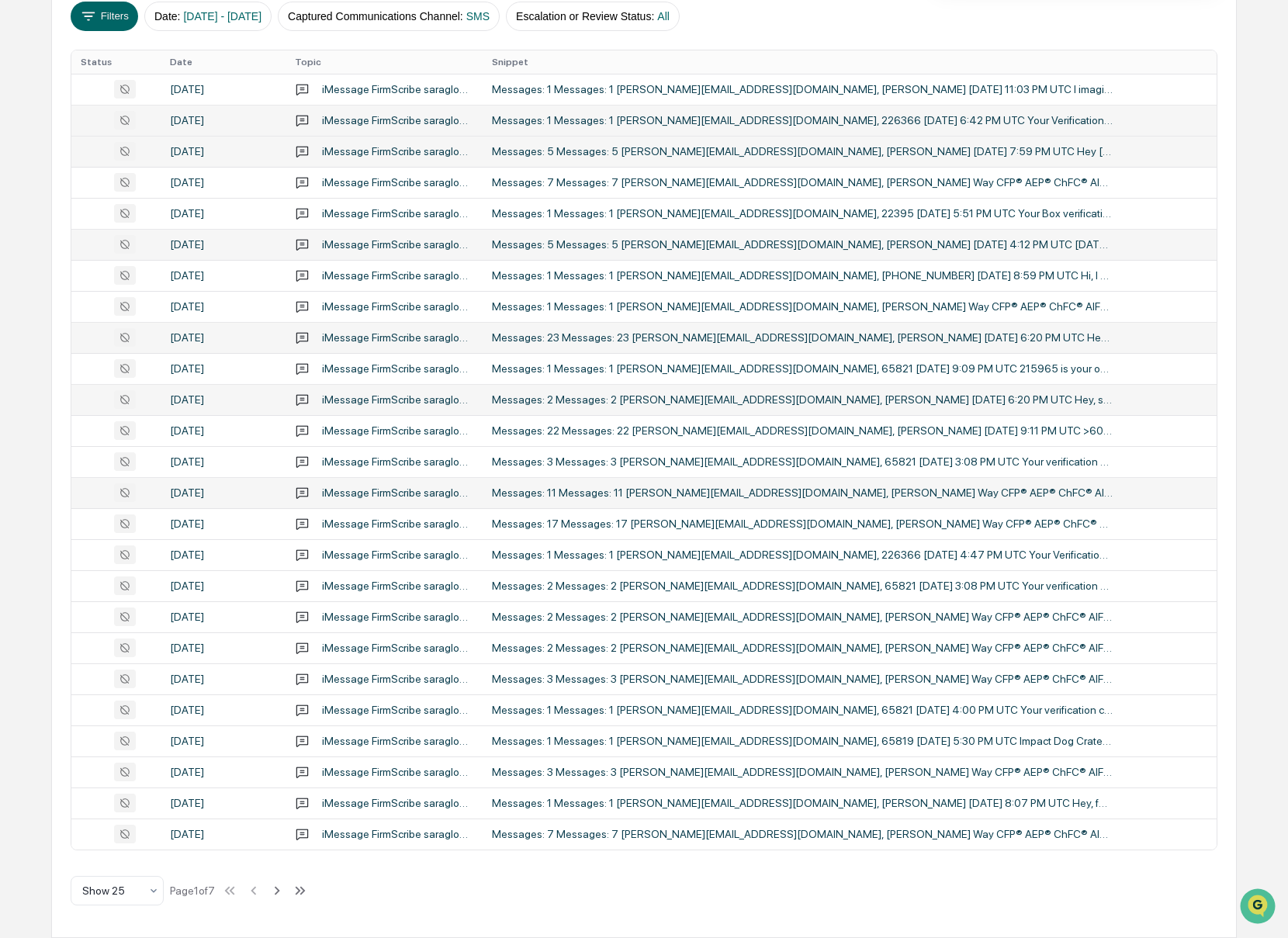
scroll to position [283, 0]
click at [285, 895] on icon at bounding box center [277, 890] width 17 height 17
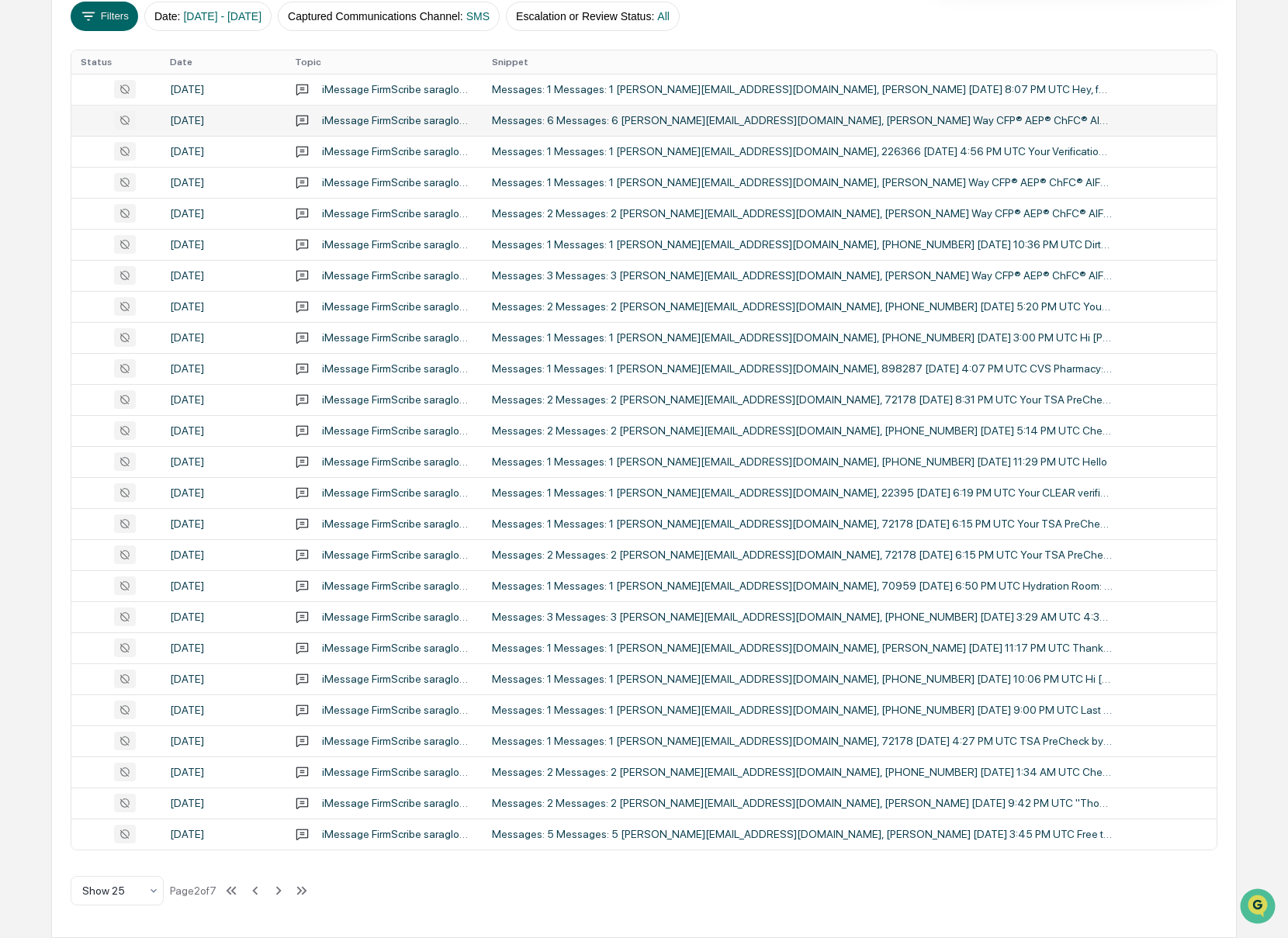
click at [766, 122] on div "Messages: 6 Messages: 6 [PERSON_NAME][EMAIL_ADDRESS][DOMAIN_NAME], [PERSON_NAME…" at bounding box center [801, 120] width 621 height 13
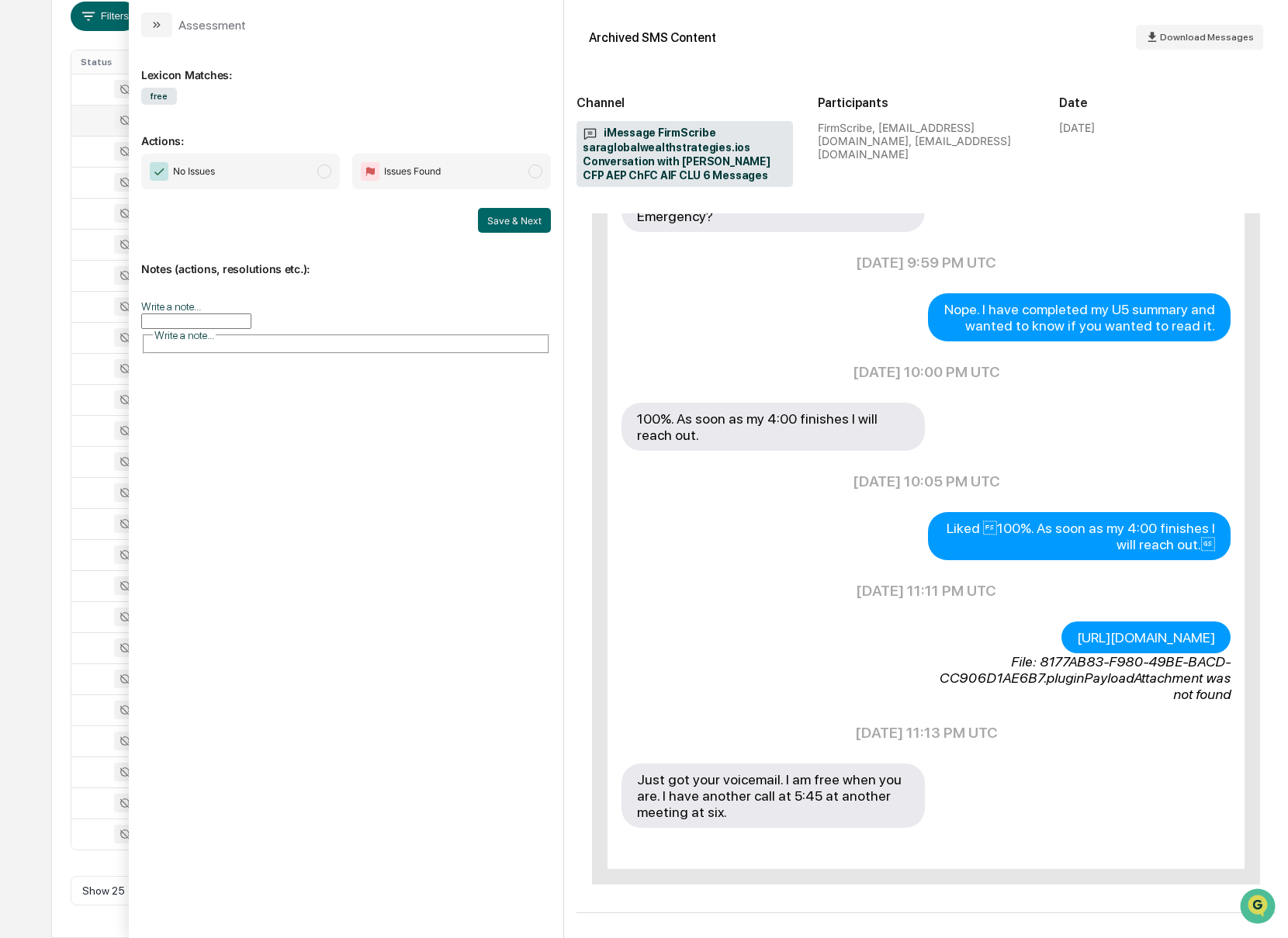
scroll to position [497, 0]
click at [157, 26] on icon "modal" at bounding box center [158, 24] width 4 height 6
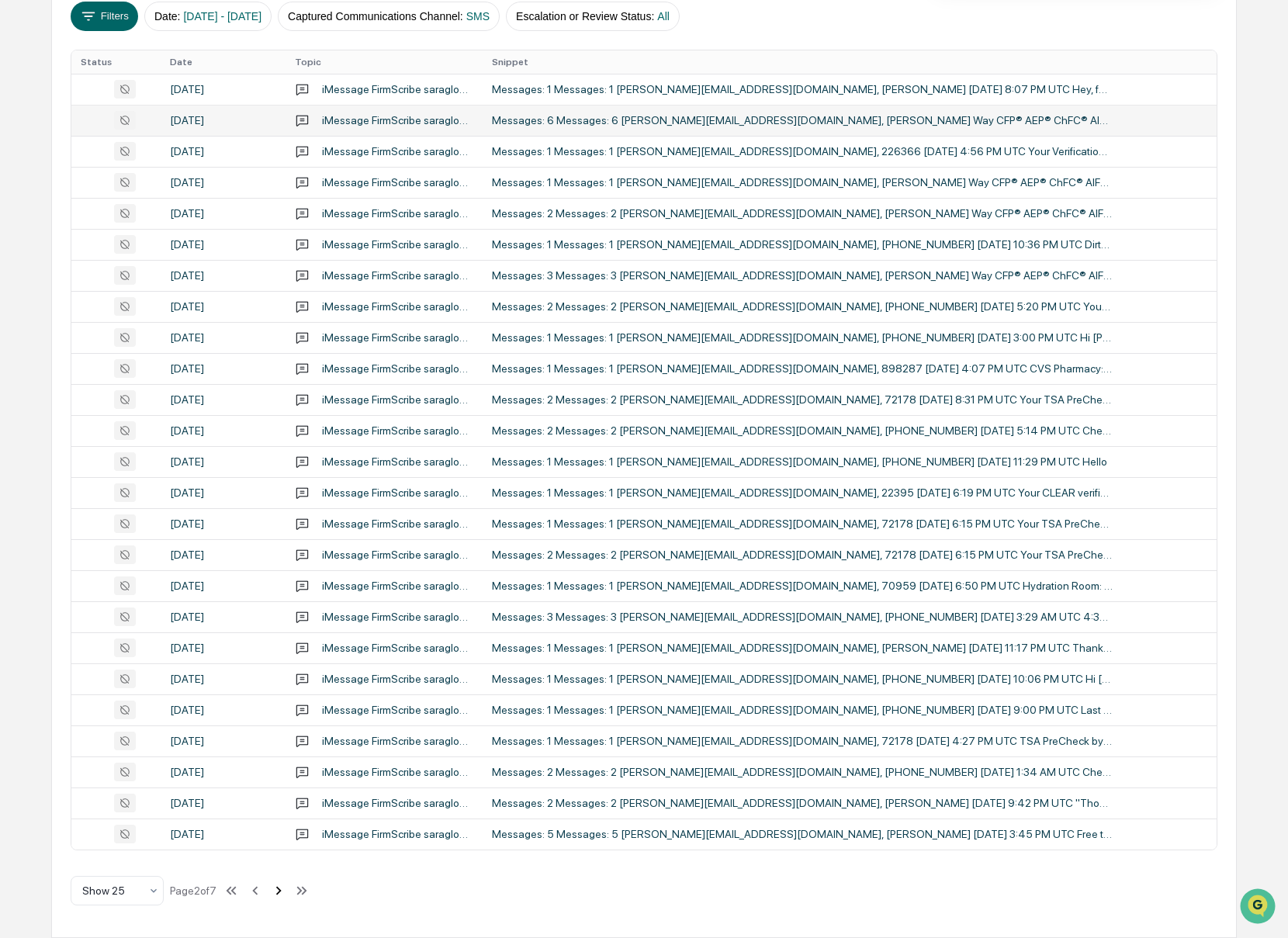
click at [287, 889] on icon at bounding box center [278, 890] width 17 height 17
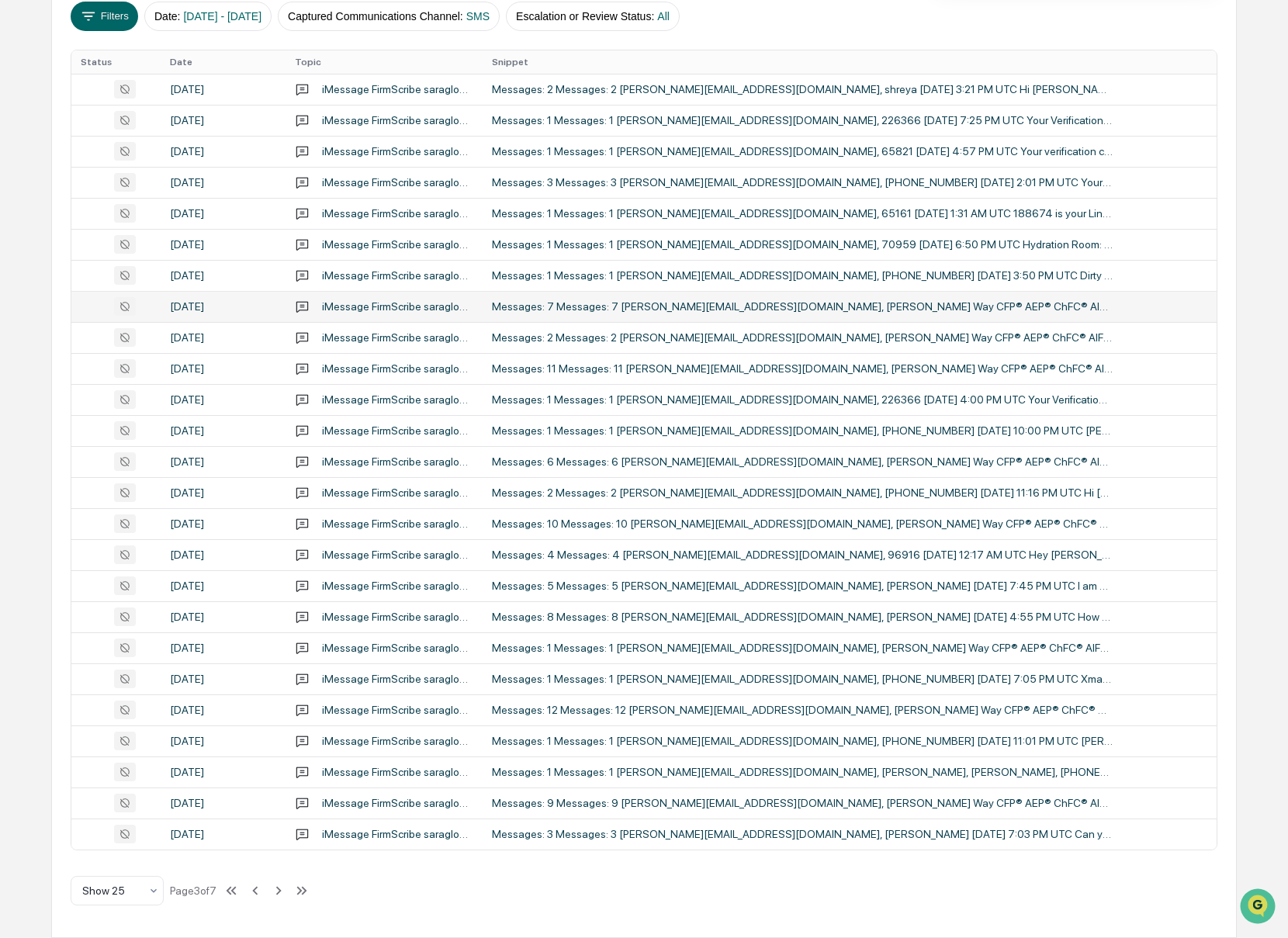
click at [564, 301] on div "Messages: 7 Messages: 7 [PERSON_NAME][EMAIL_ADDRESS][DOMAIN_NAME], [PERSON_NAME…" at bounding box center [801, 306] width 621 height 13
